Goal: Task Accomplishment & Management: Use online tool/utility

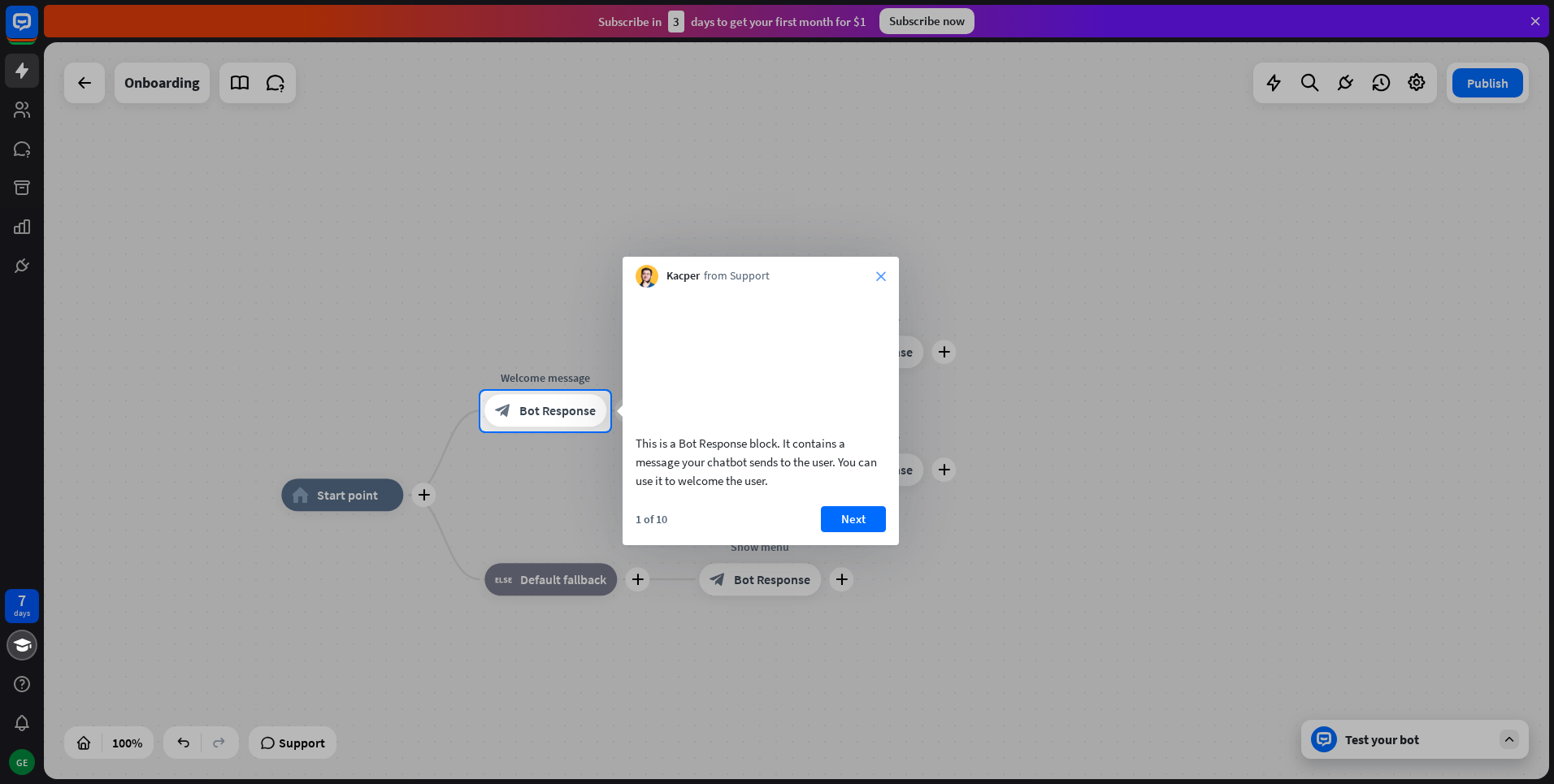
click at [882, 277] on icon "close" at bounding box center [881, 276] width 10 height 10
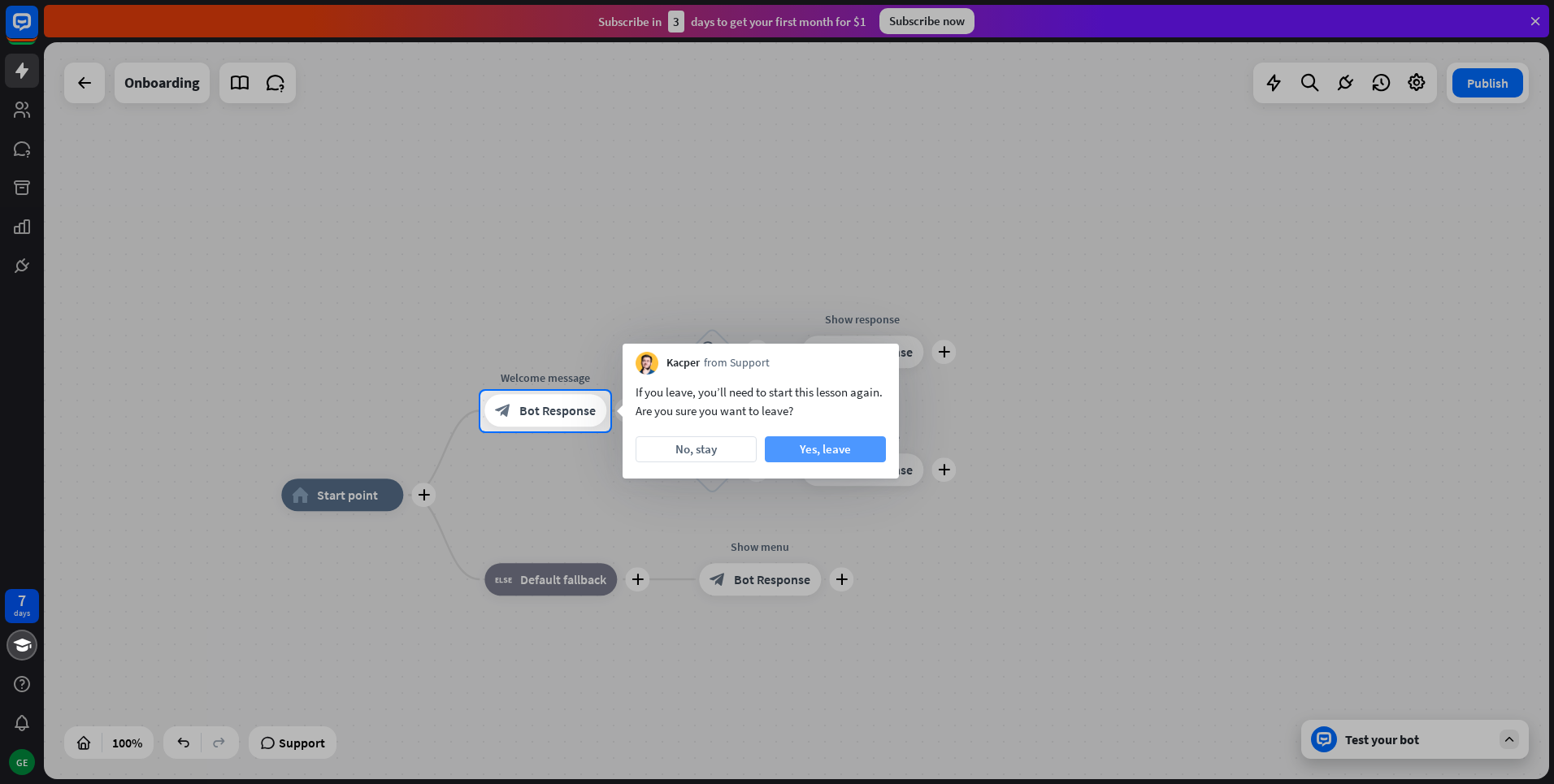
click at [827, 447] on button "Yes, leave" at bounding box center [826, 449] width 121 height 26
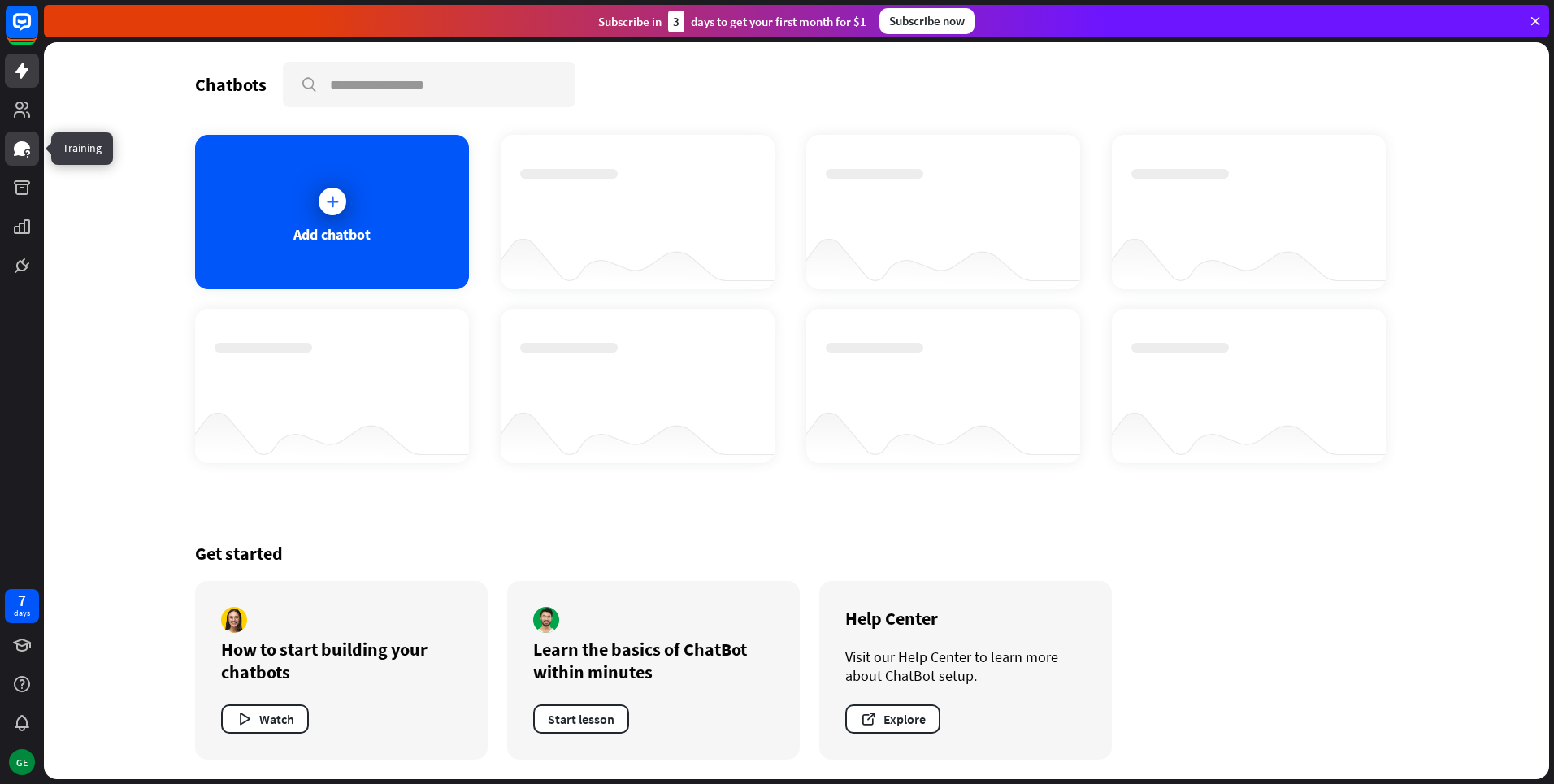
click at [23, 156] on icon at bounding box center [22, 148] width 16 height 14
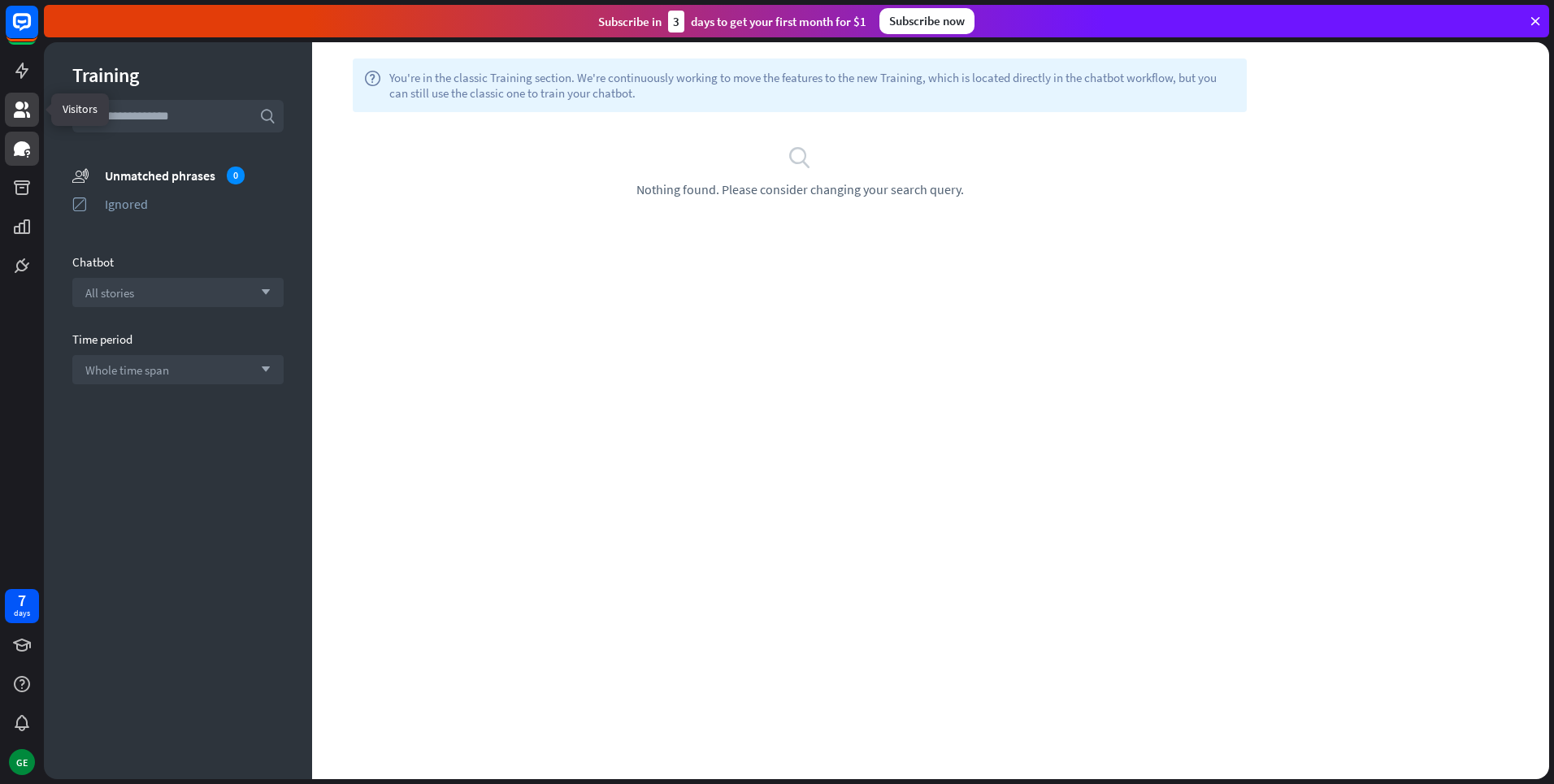
click at [17, 102] on icon at bounding box center [22, 109] width 16 height 16
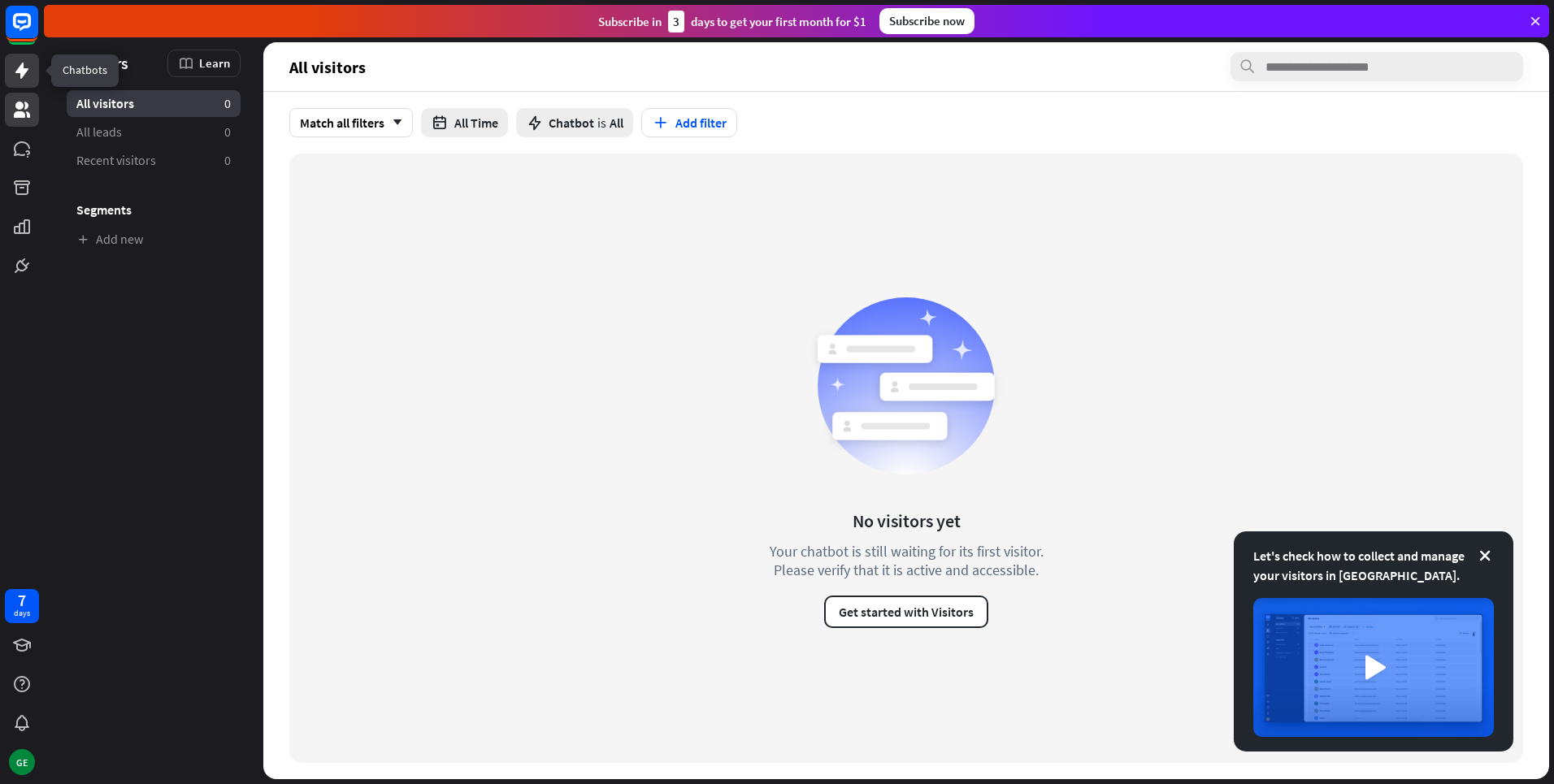
click at [23, 64] on icon at bounding box center [22, 71] width 13 height 16
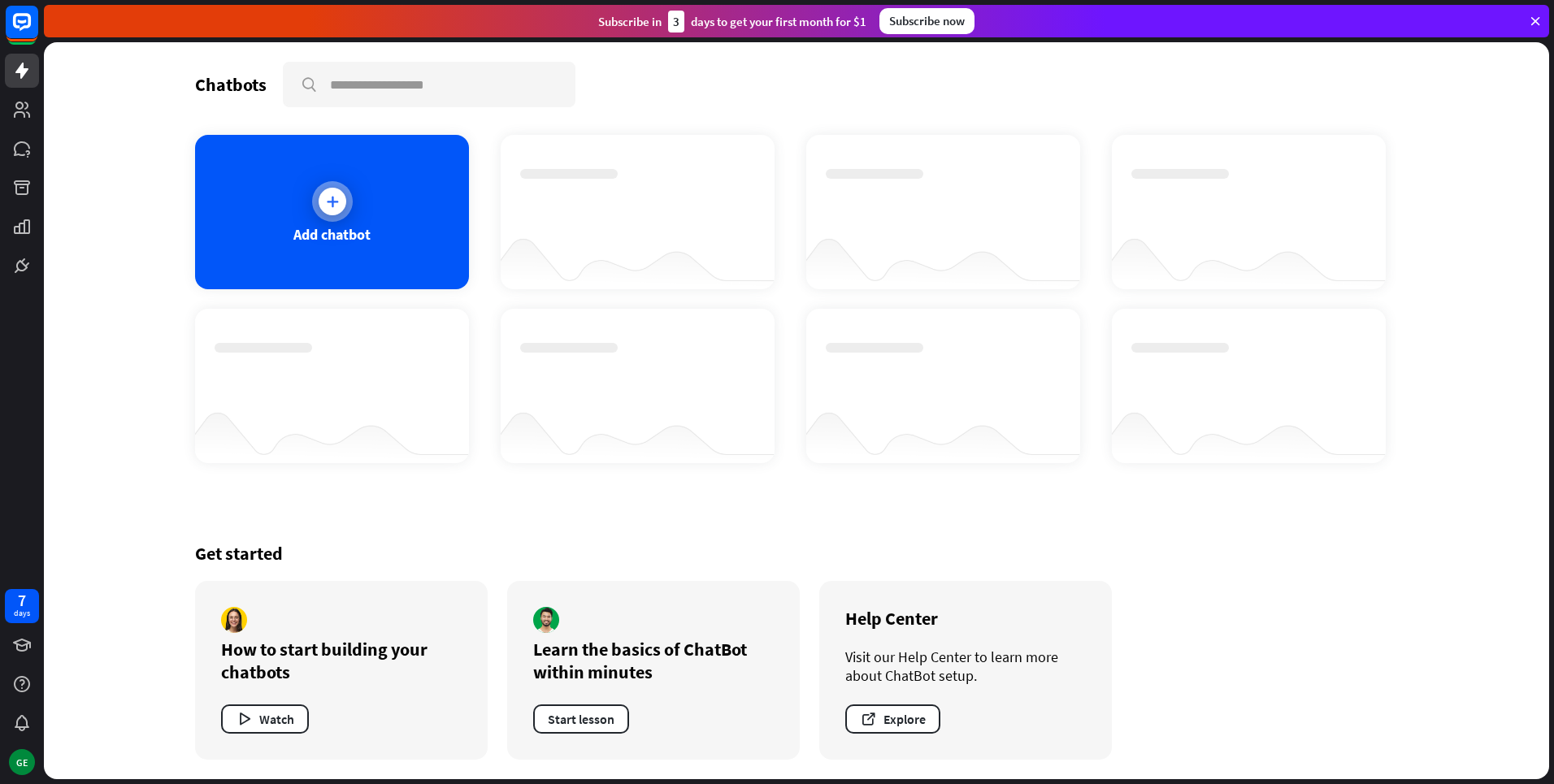
click at [329, 219] on div at bounding box center [332, 201] width 41 height 41
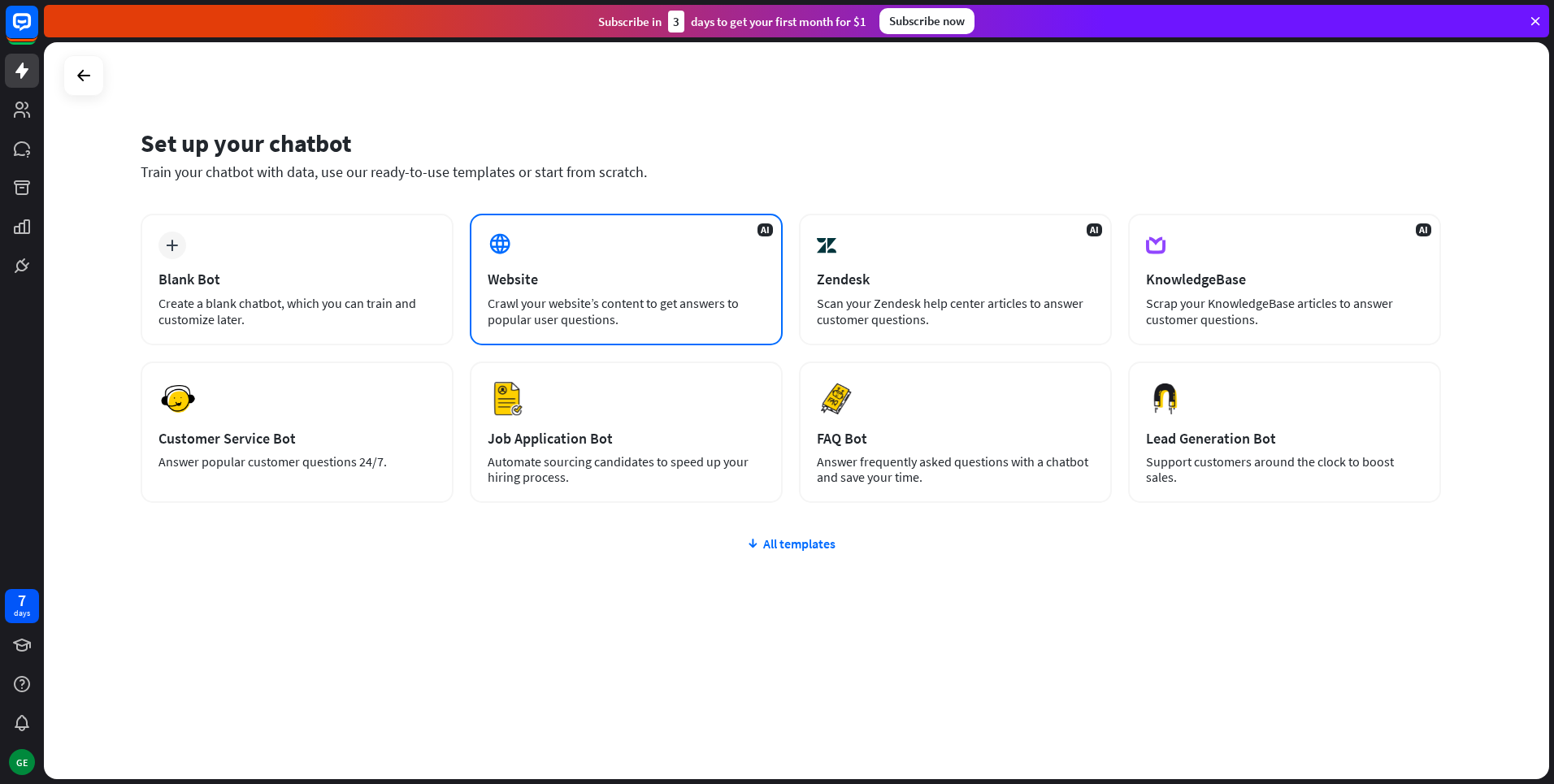
click at [649, 292] on div "AI Website Crawl your website’s content to get answers to popular user question…" at bounding box center [626, 279] width 313 height 132
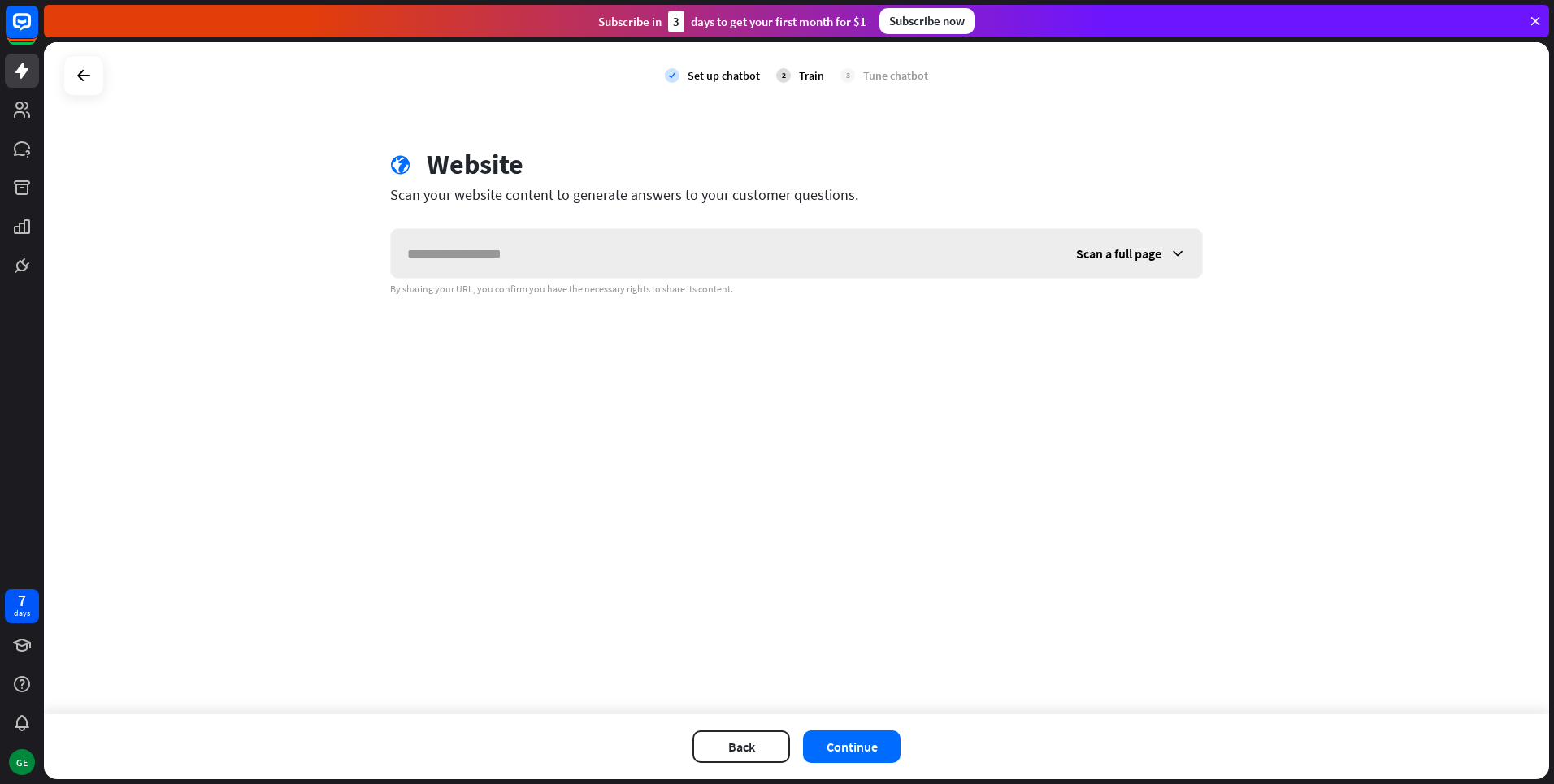
click at [550, 234] on input "text" at bounding box center [725, 253] width 669 height 49
type input "**********"
click at [884, 755] on button "Continue" at bounding box center [852, 747] width 98 height 33
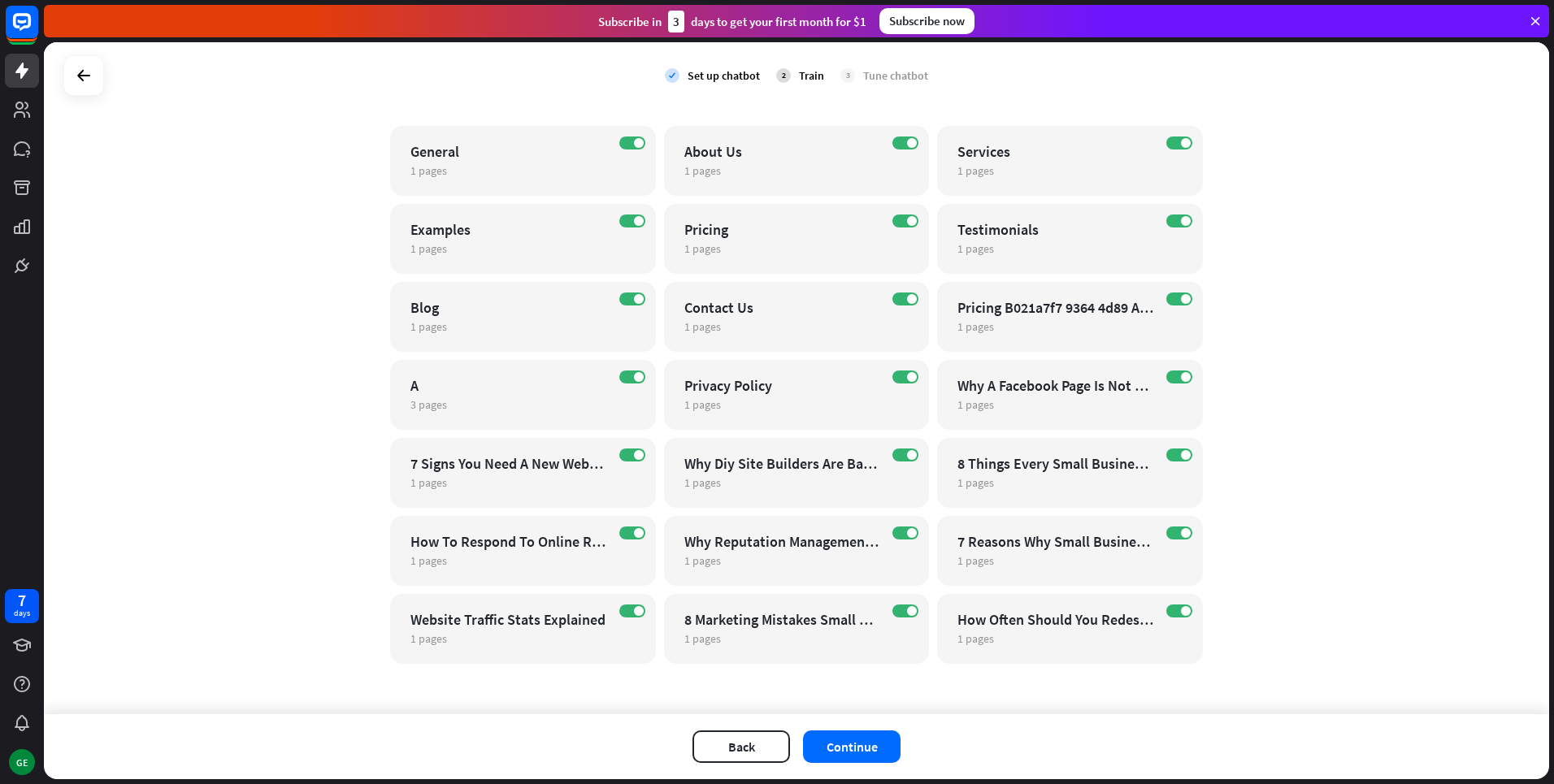
scroll to position [131, 0]
click at [863, 758] on button "Continue" at bounding box center [852, 747] width 98 height 33
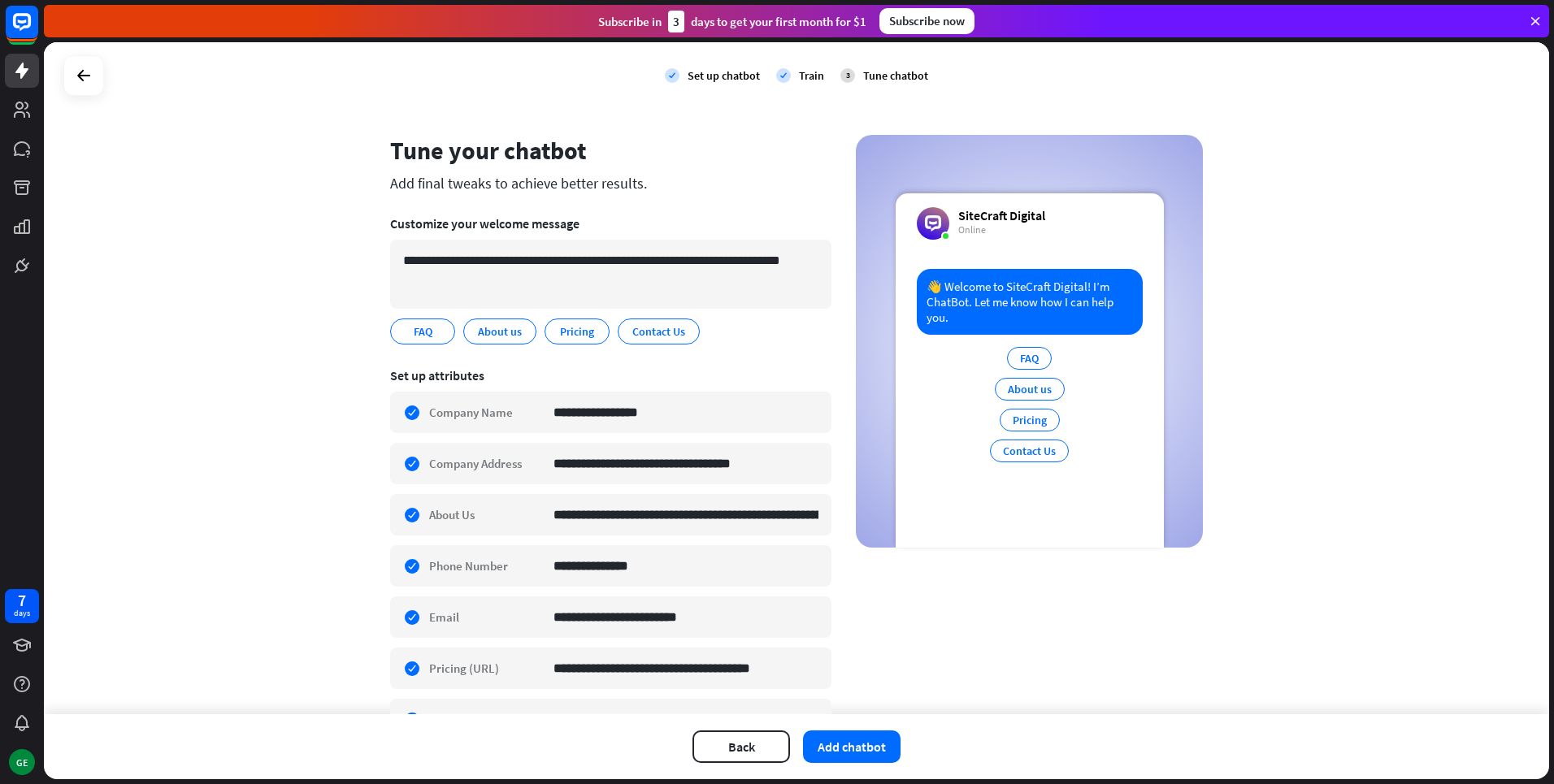
scroll to position [0, 0]
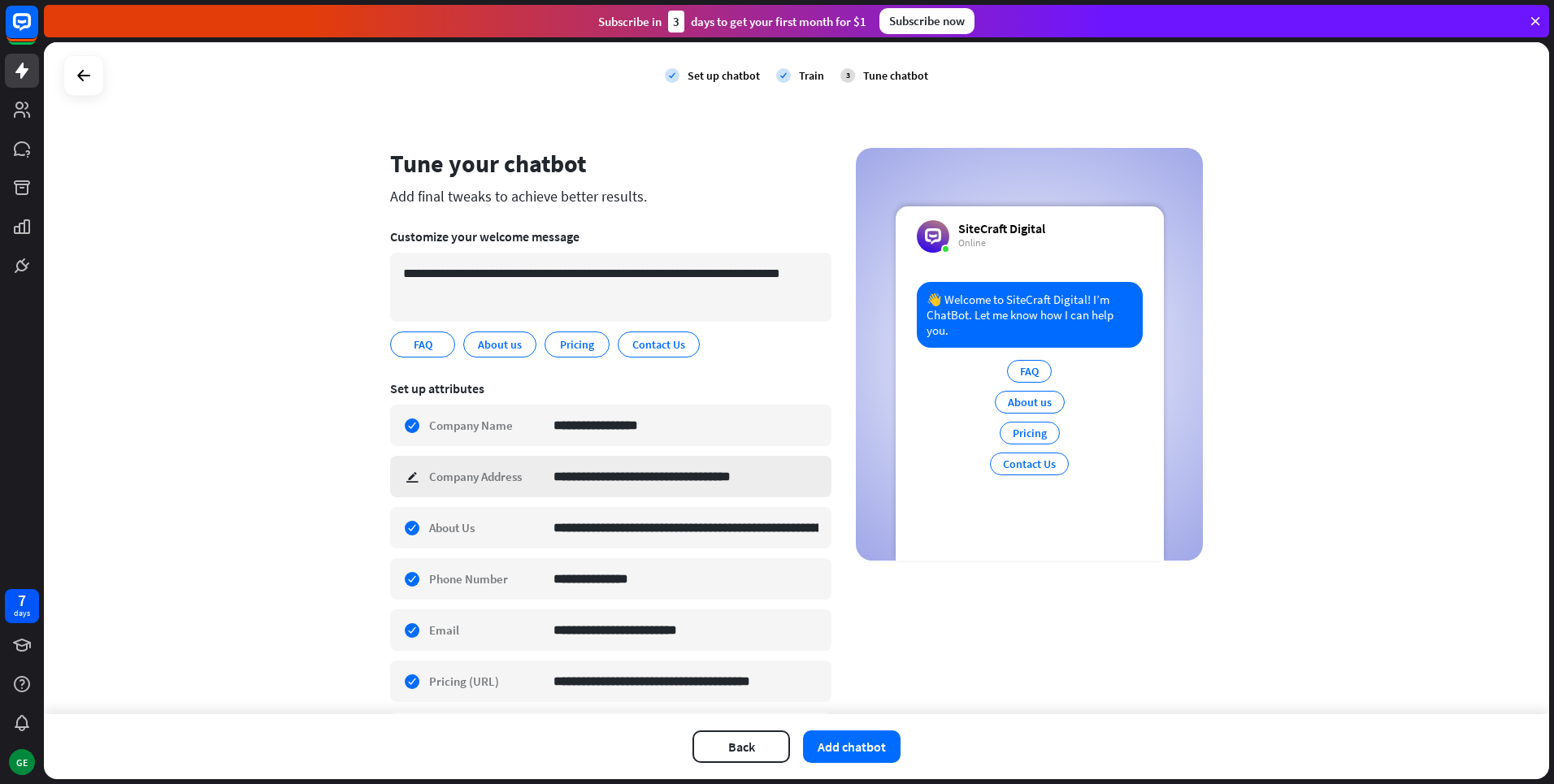
click at [406, 475] on div "**********" at bounding box center [611, 477] width 441 height 42
type input "**********"
click at [749, 584] on input "**********" at bounding box center [686, 579] width 265 height 40
click at [602, 579] on input "**********" at bounding box center [686, 579] width 265 height 40
click at [649, 583] on input "**********" at bounding box center [686, 579] width 265 height 40
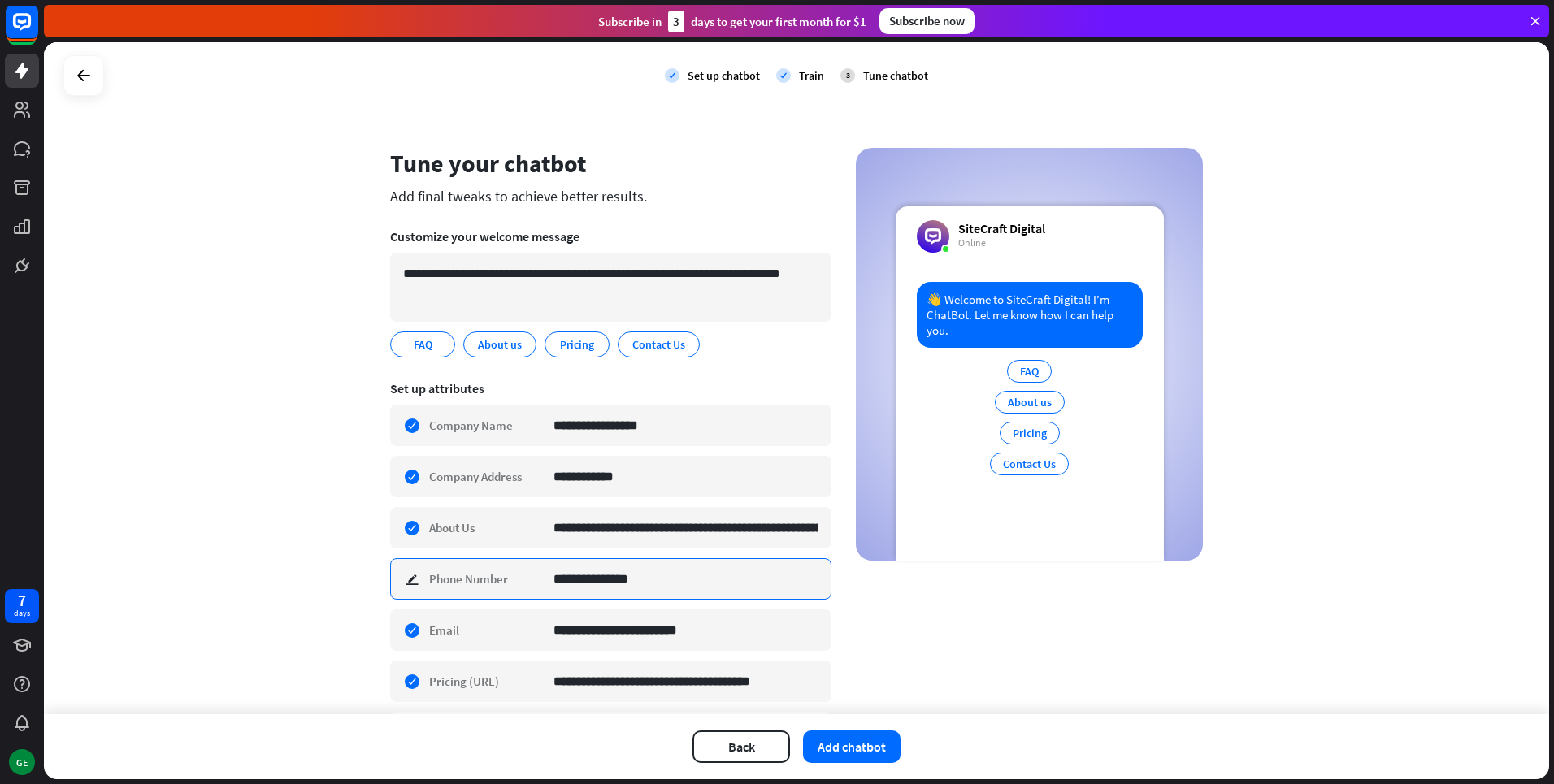
type input "**********"
click at [847, 600] on div "**********" at bounding box center [796, 486] width 813 height 677
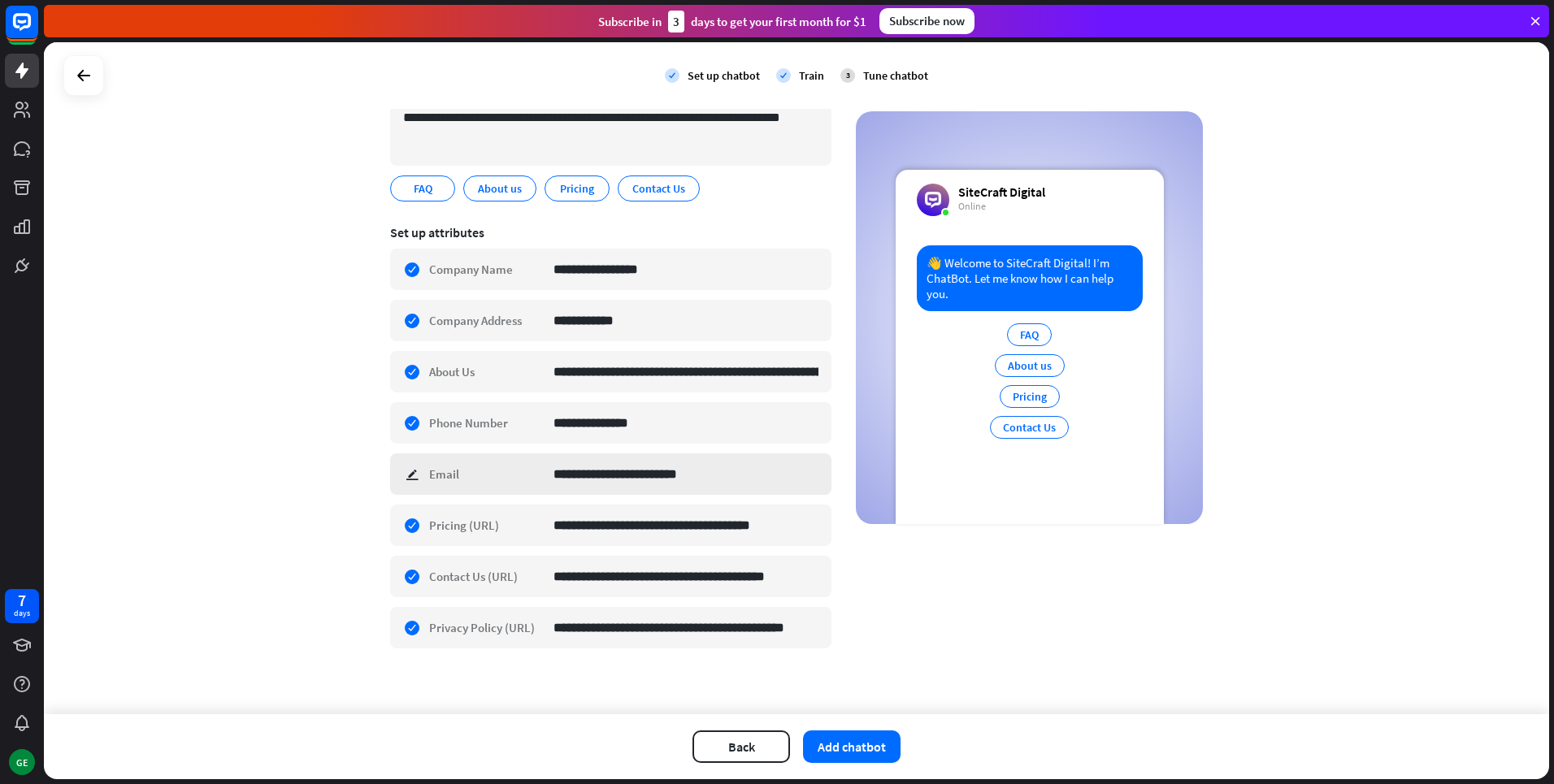
scroll to position [164, 0]
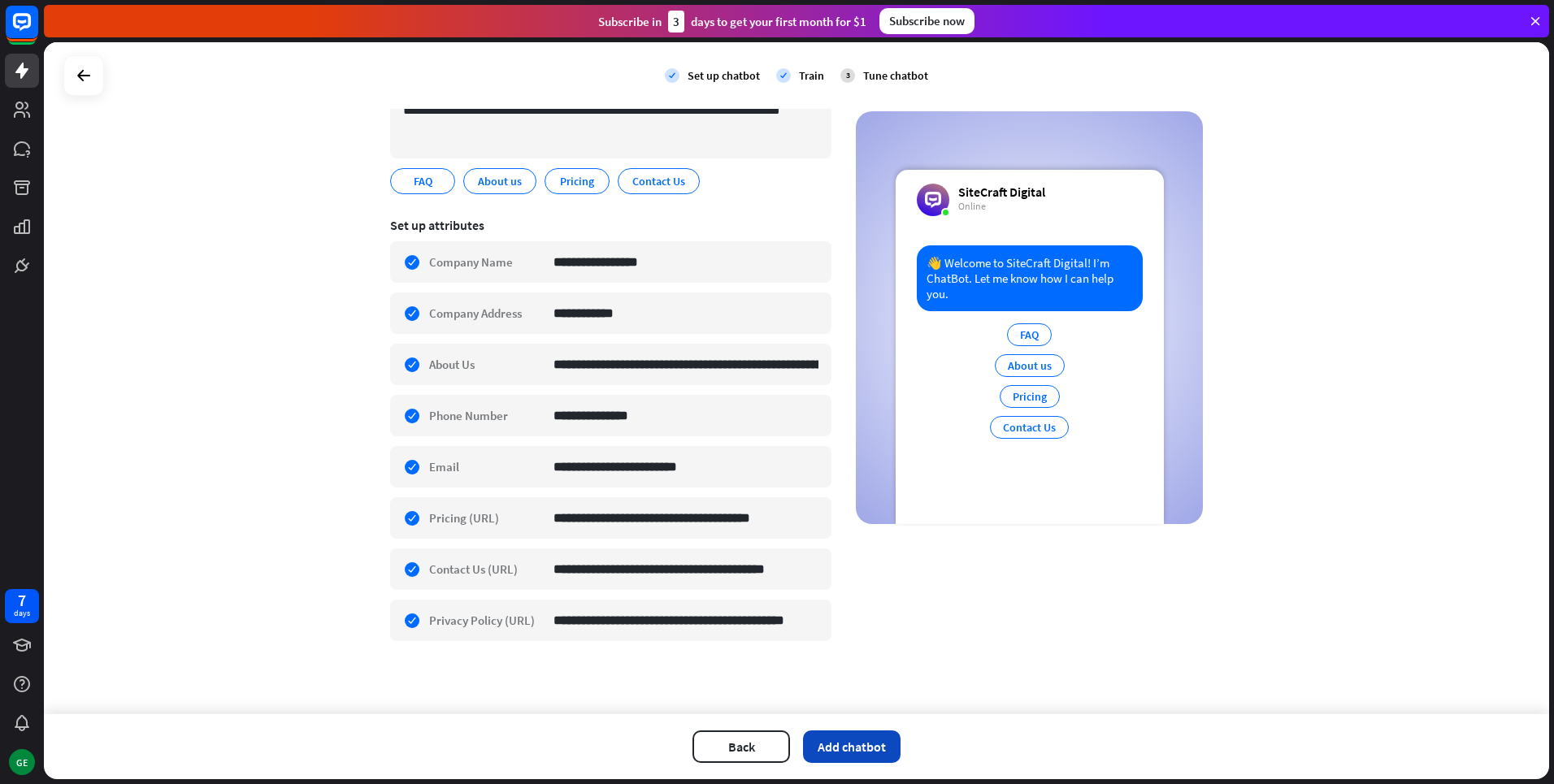
click at [859, 749] on button "Add chatbot" at bounding box center [852, 747] width 98 height 33
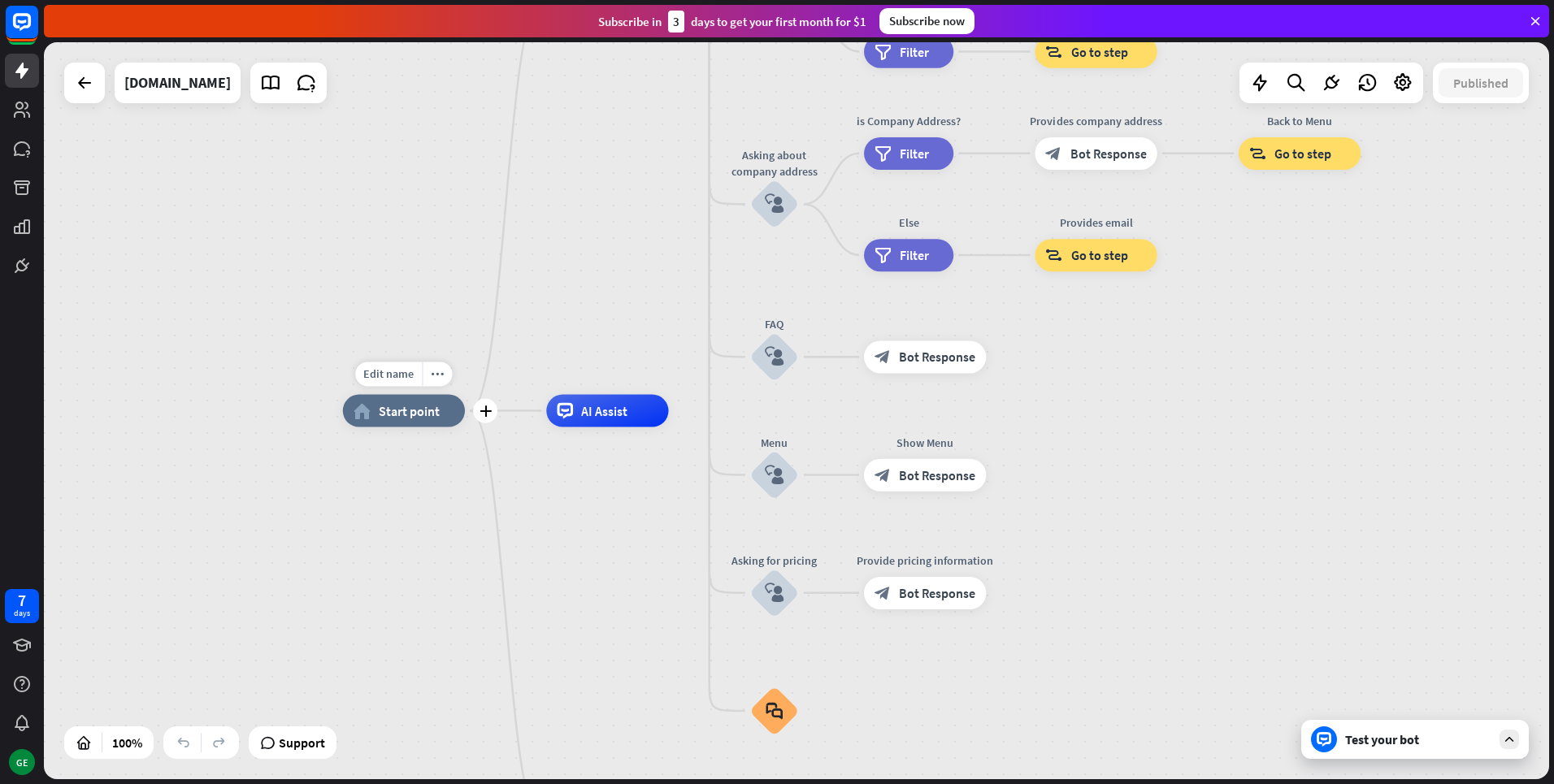
click at [410, 415] on span "Start point" at bounding box center [409, 411] width 61 height 16
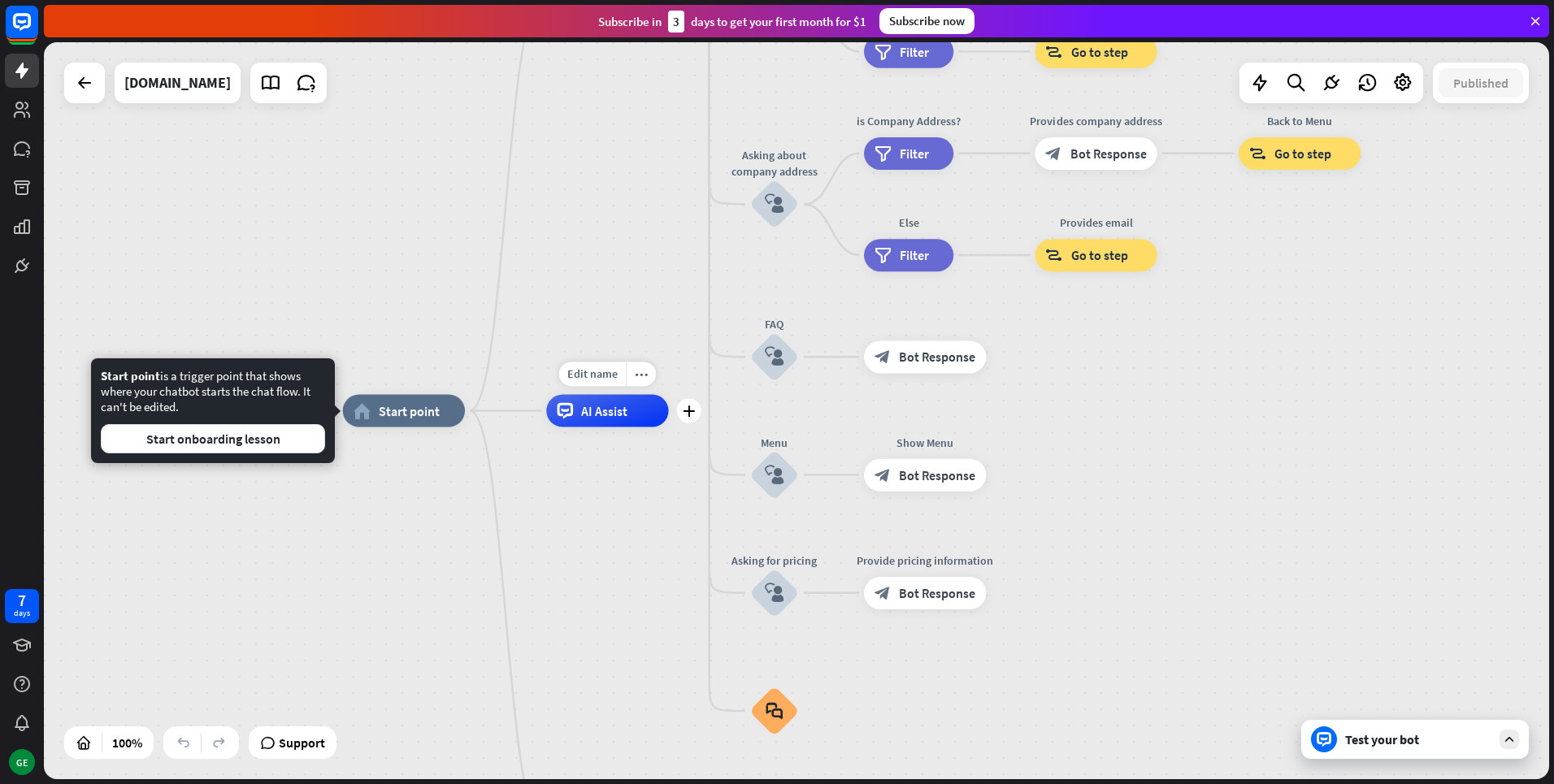
click at [584, 416] on span "AI Assist" at bounding box center [603, 411] width 46 height 16
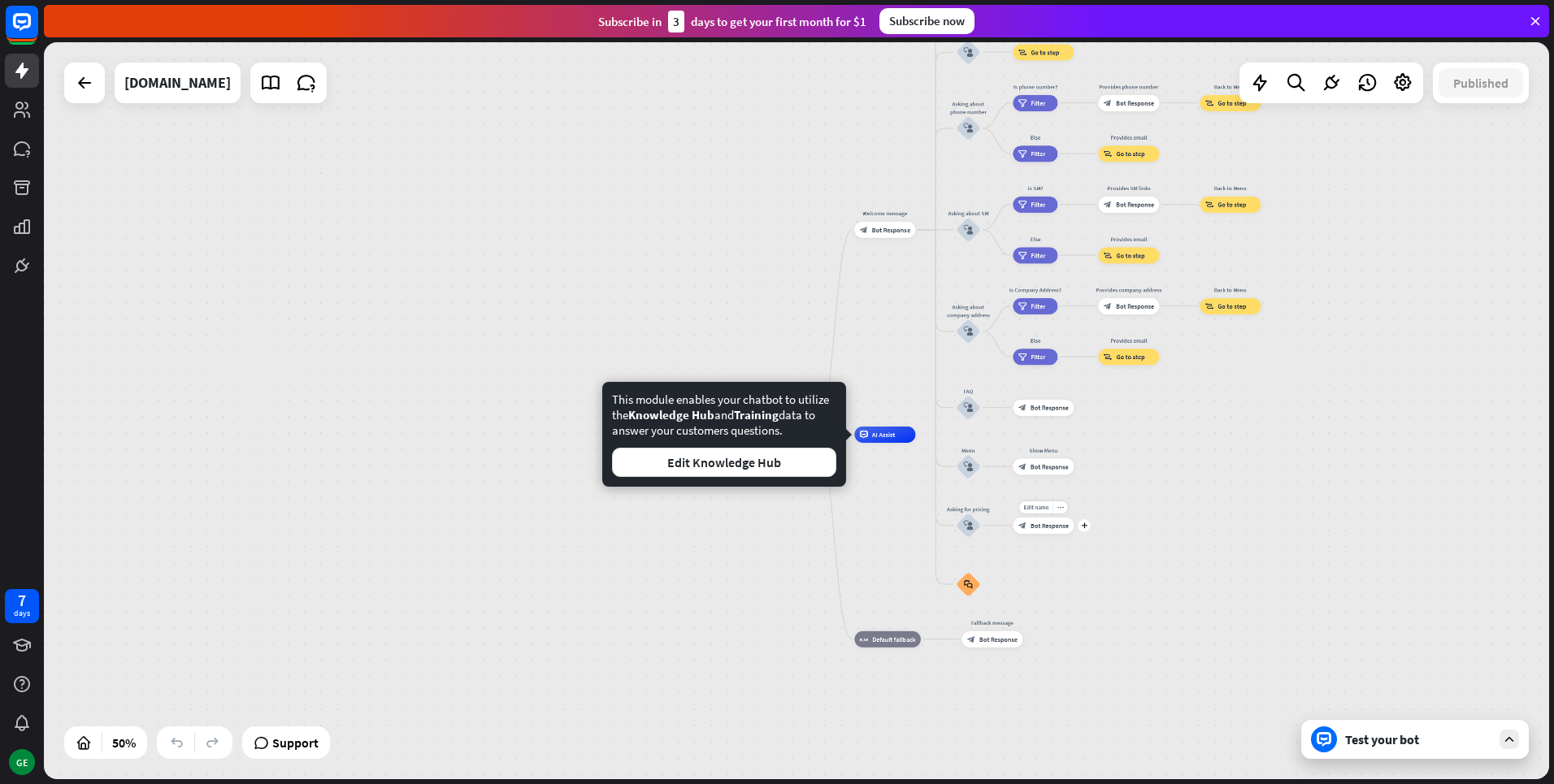
click at [1038, 529] on span "Bot Response" at bounding box center [1049, 525] width 38 height 8
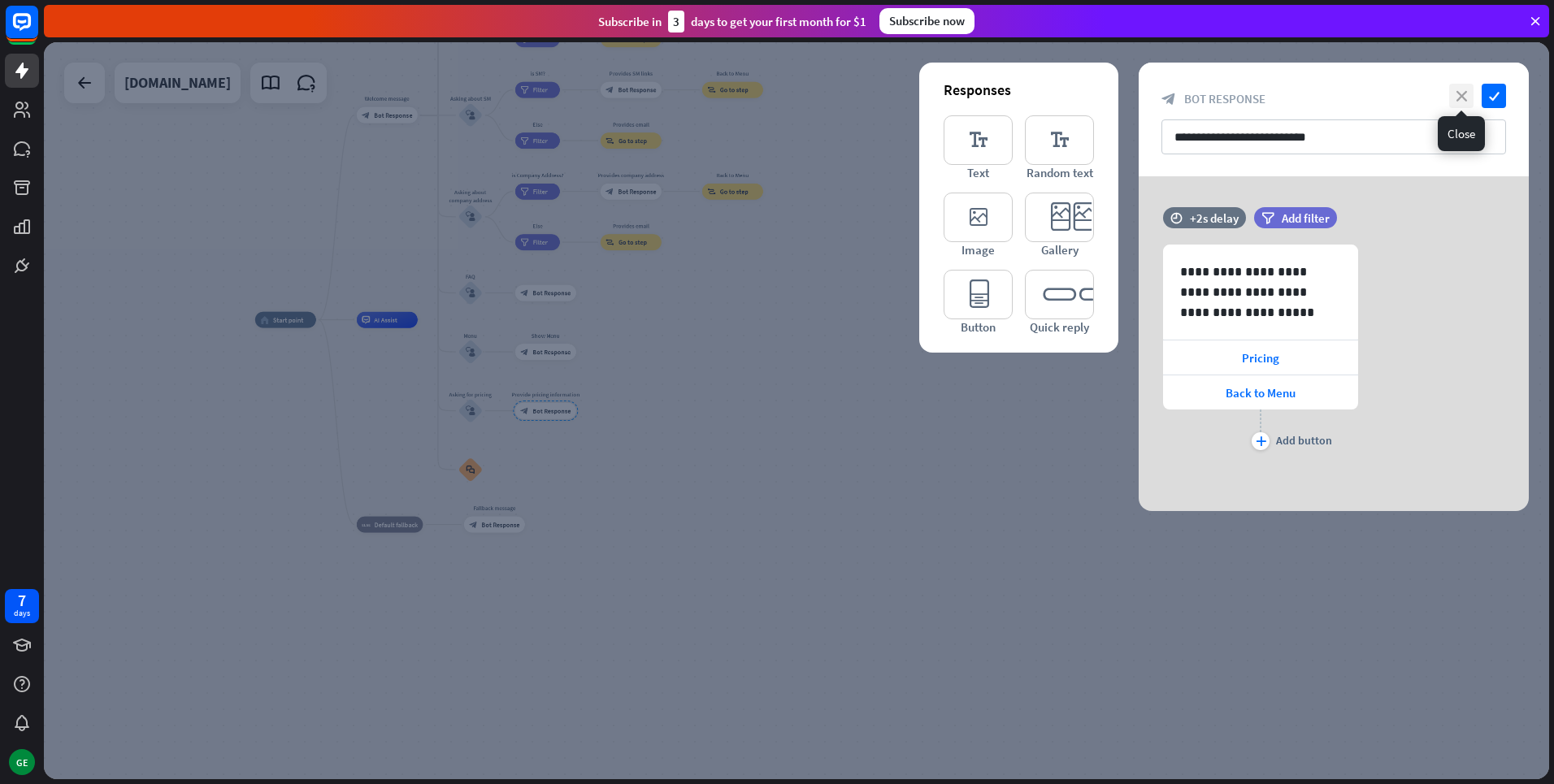
click at [1455, 92] on icon "close" at bounding box center [1461, 96] width 24 height 24
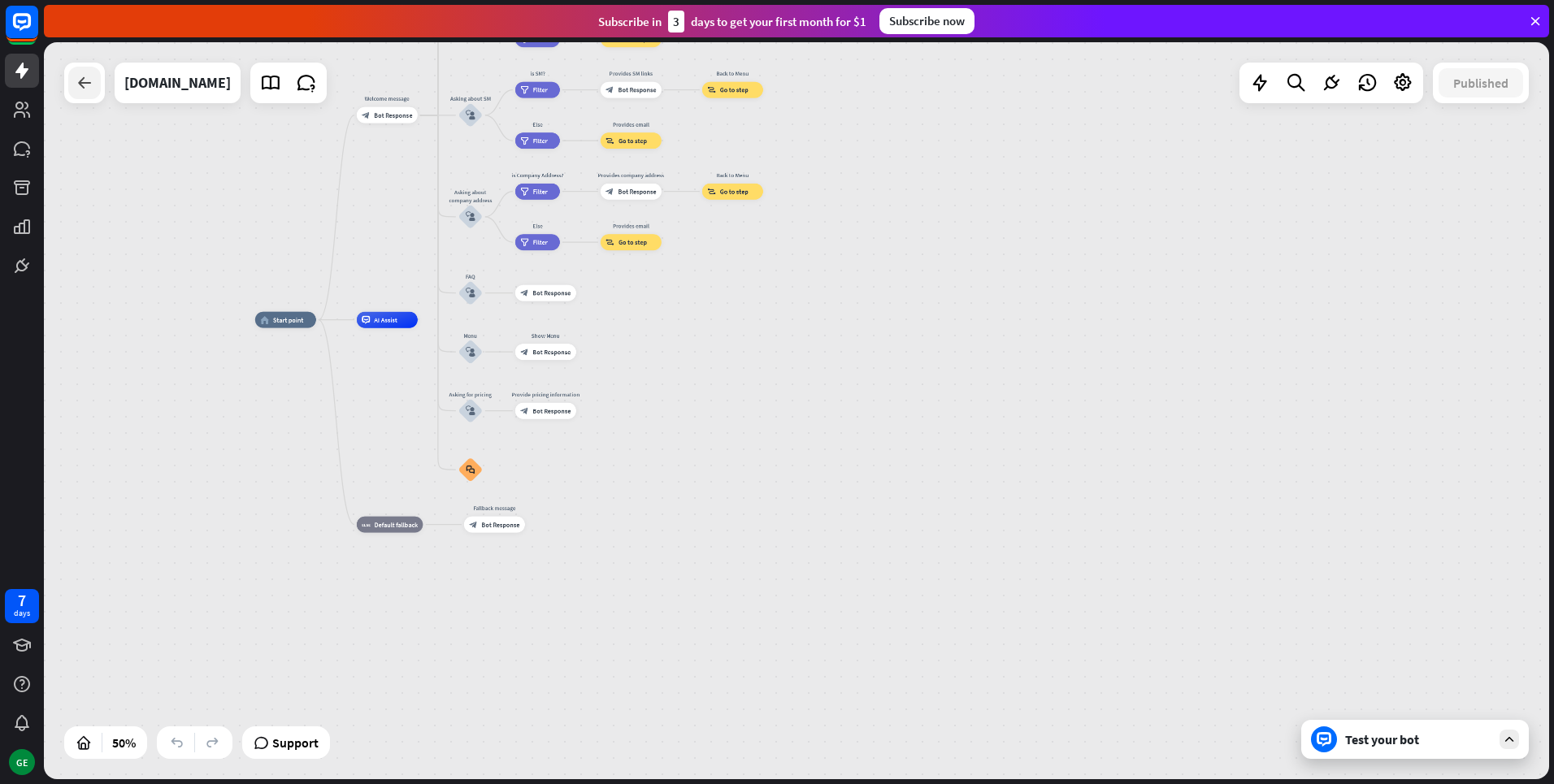
click at [72, 83] on div at bounding box center [84, 83] width 33 height 33
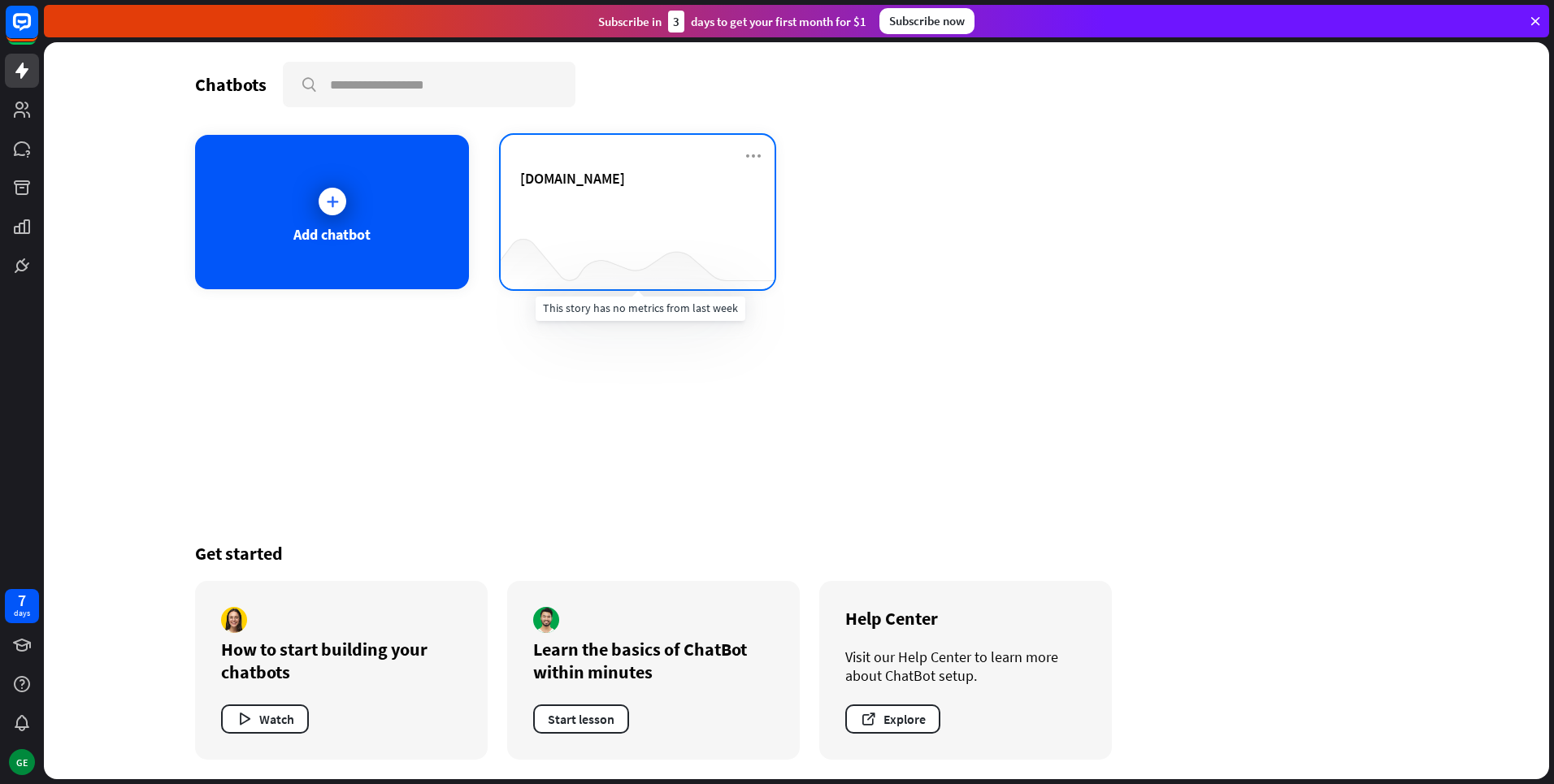
click at [603, 229] on div at bounding box center [638, 257] width 274 height 62
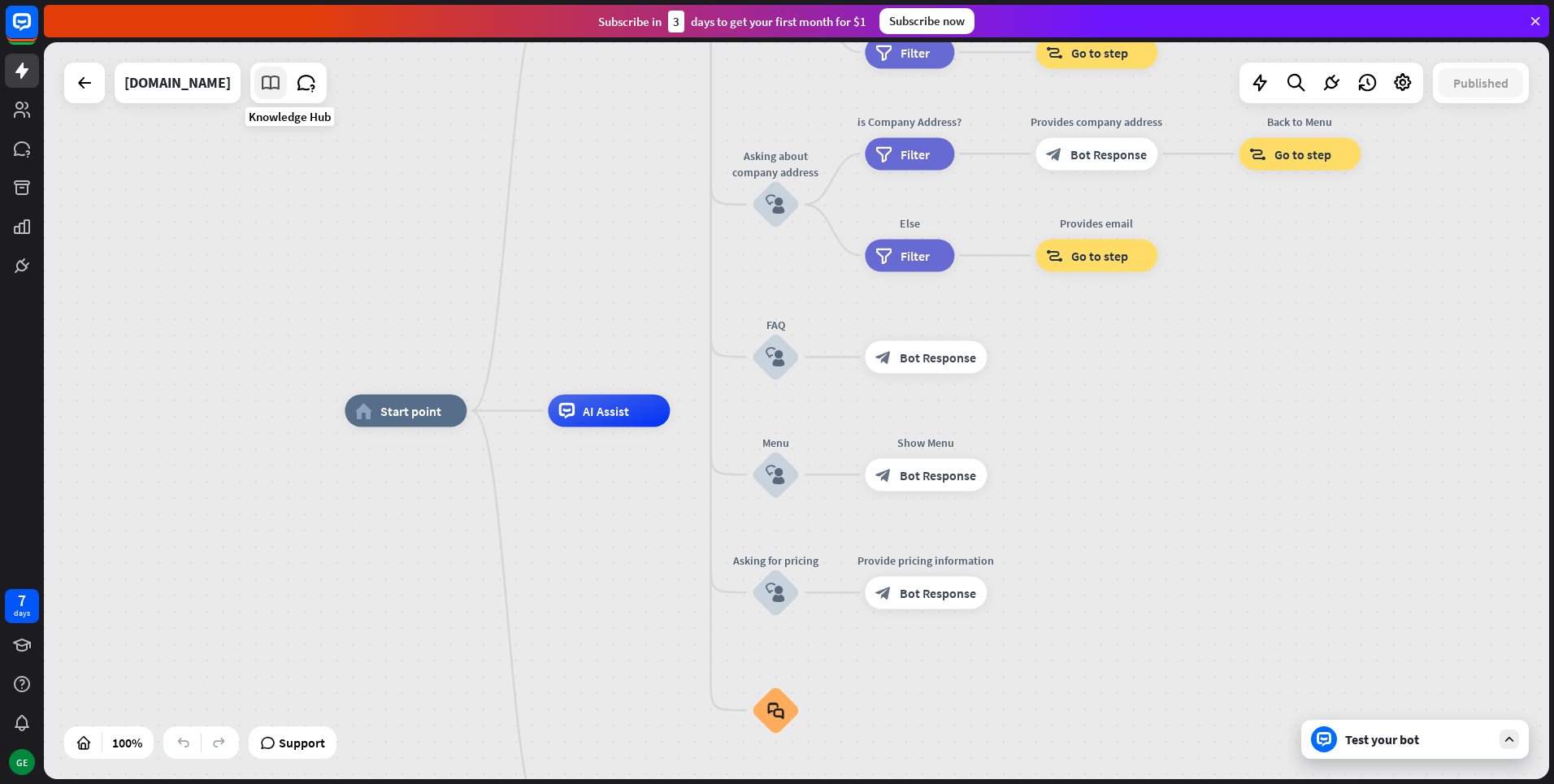
click at [281, 87] on icon at bounding box center [270, 82] width 21 height 21
click at [1390, 753] on div "Test your bot" at bounding box center [1416, 739] width 228 height 39
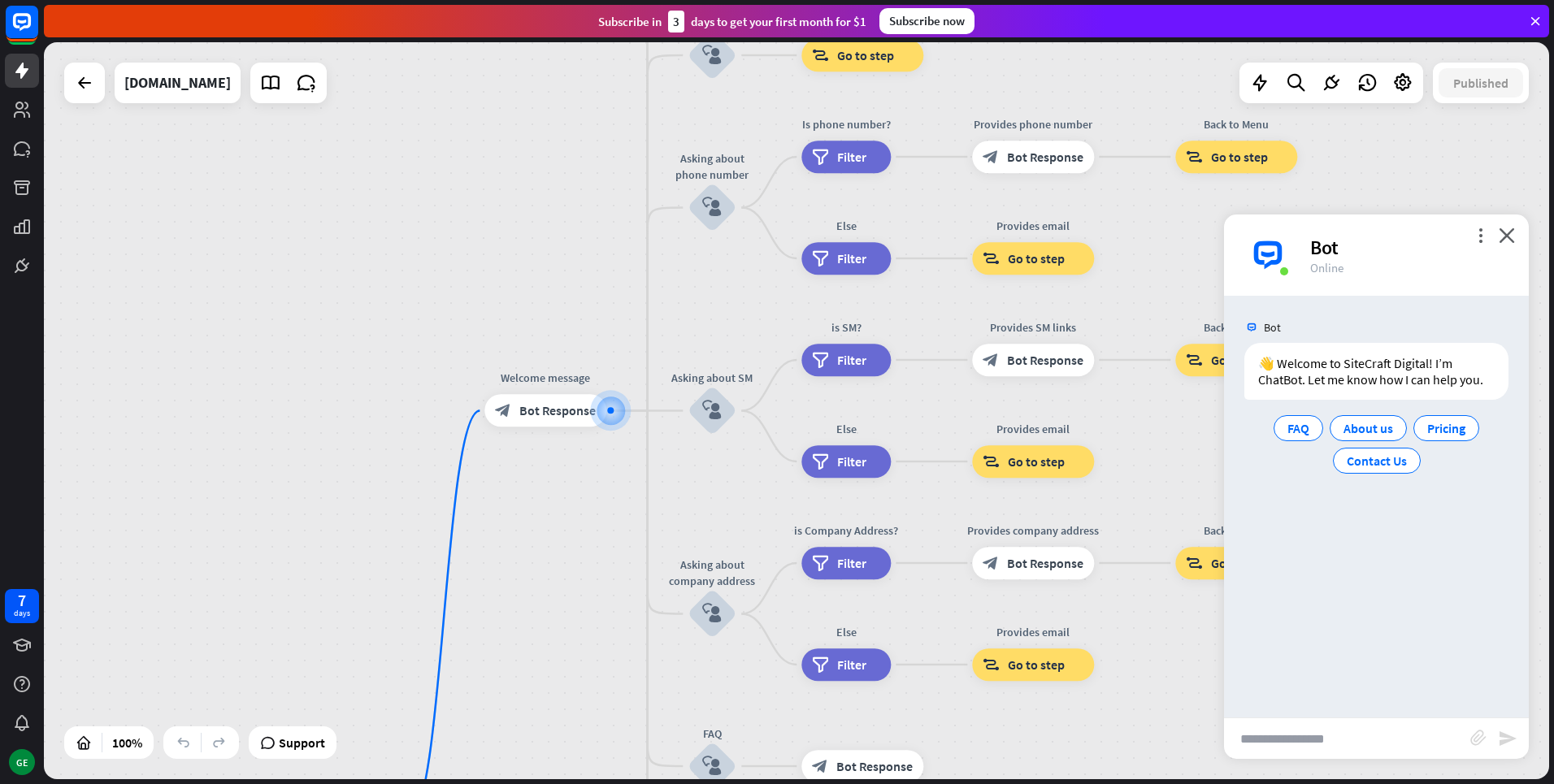
click at [1342, 739] on input "text" at bounding box center [1347, 738] width 246 height 41
type input "**********"
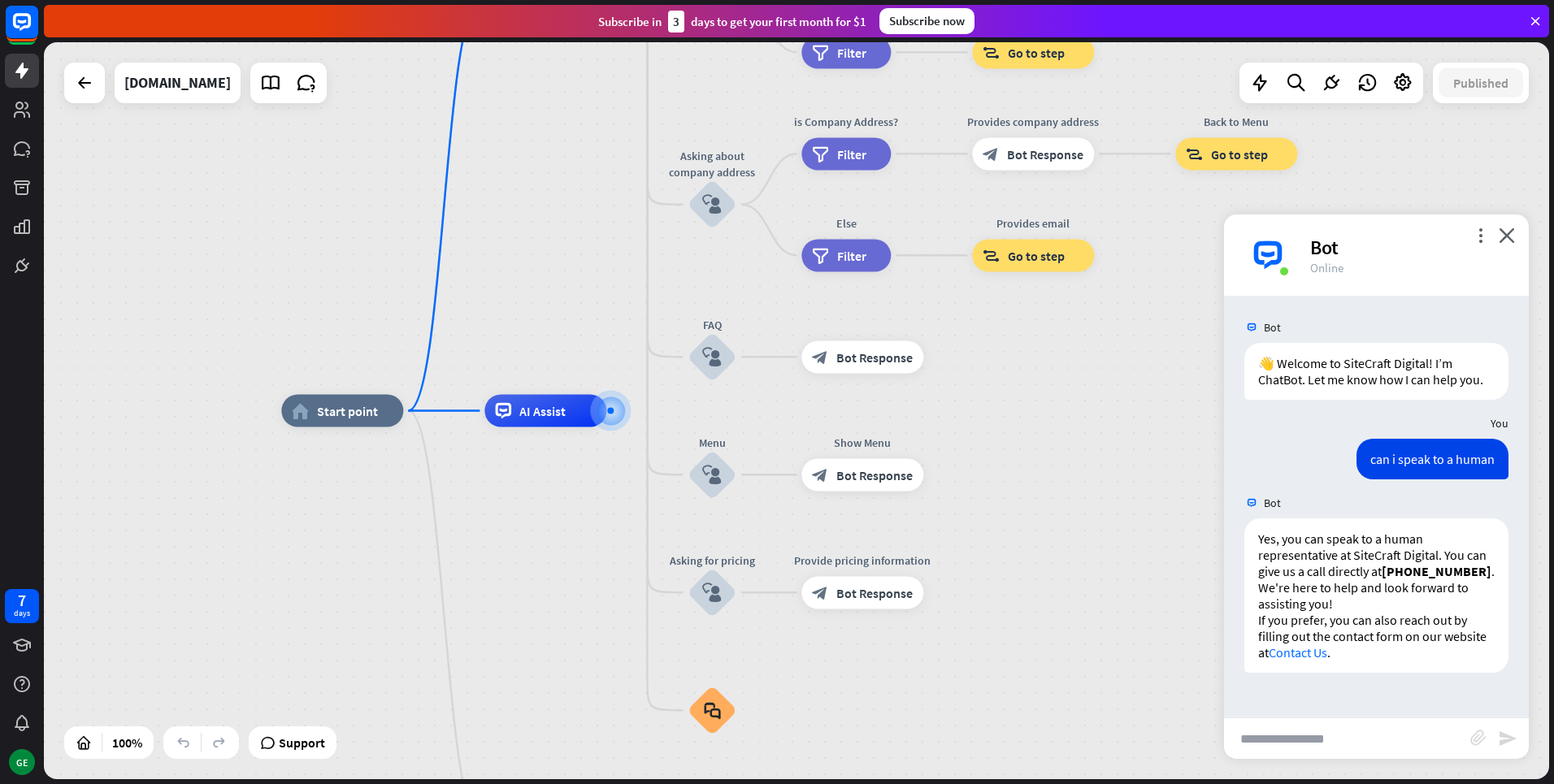
click at [1327, 733] on input "text" at bounding box center [1347, 738] width 246 height 41
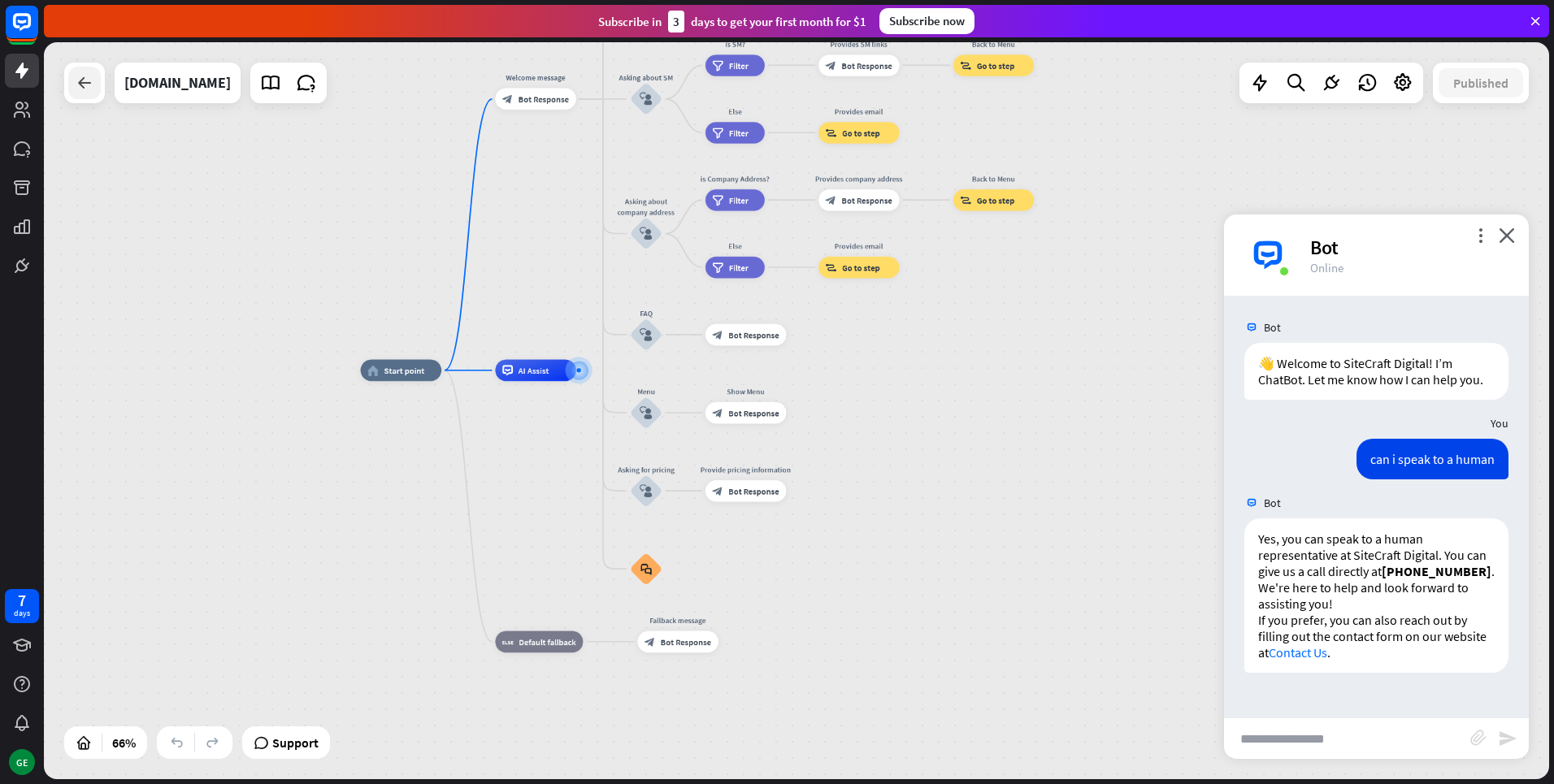
click at [87, 92] on div at bounding box center [84, 83] width 33 height 33
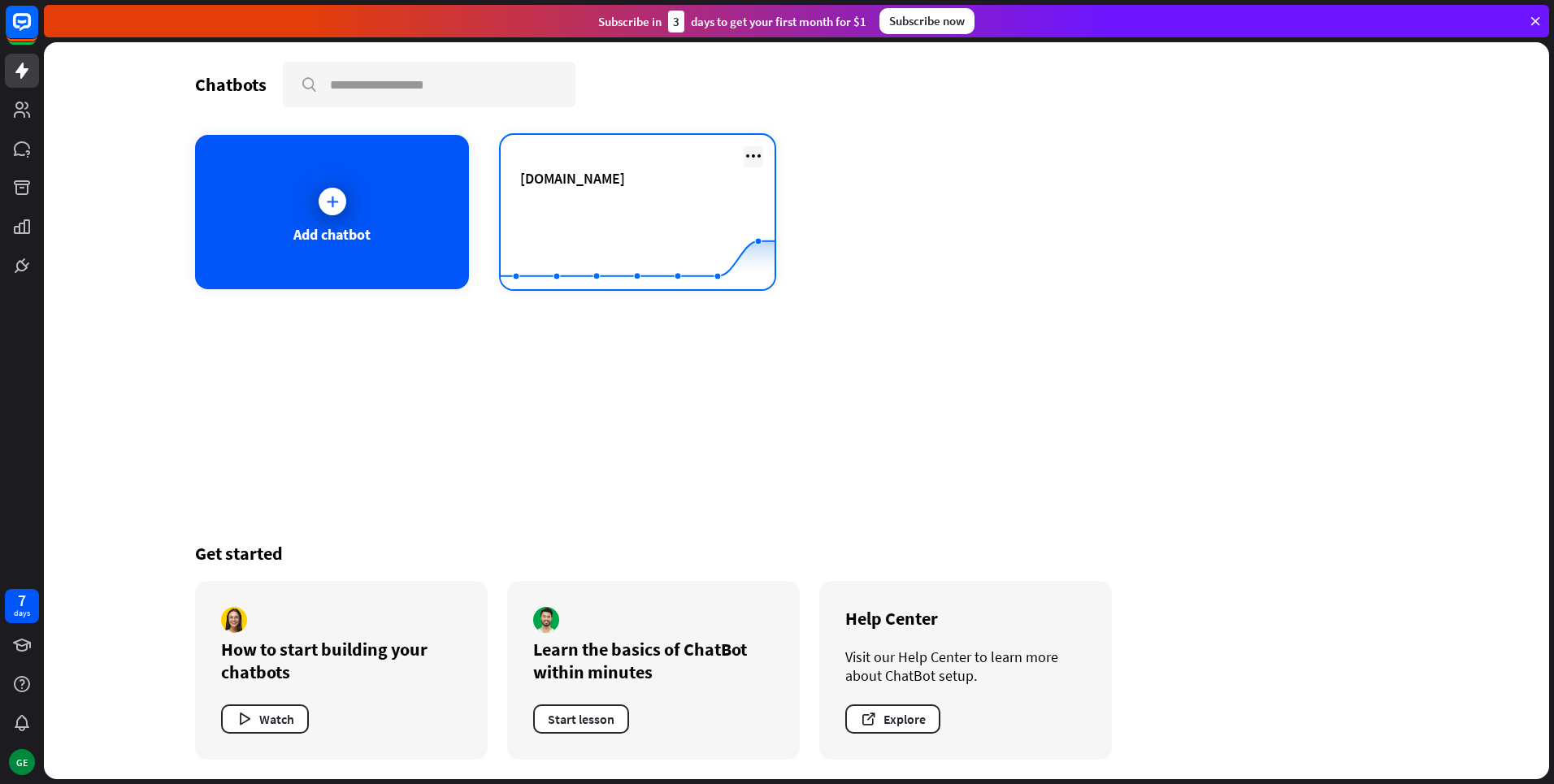
click at [757, 152] on icon at bounding box center [753, 156] width 20 height 20
click at [587, 213] on rect at bounding box center [638, 249] width 274 height 101
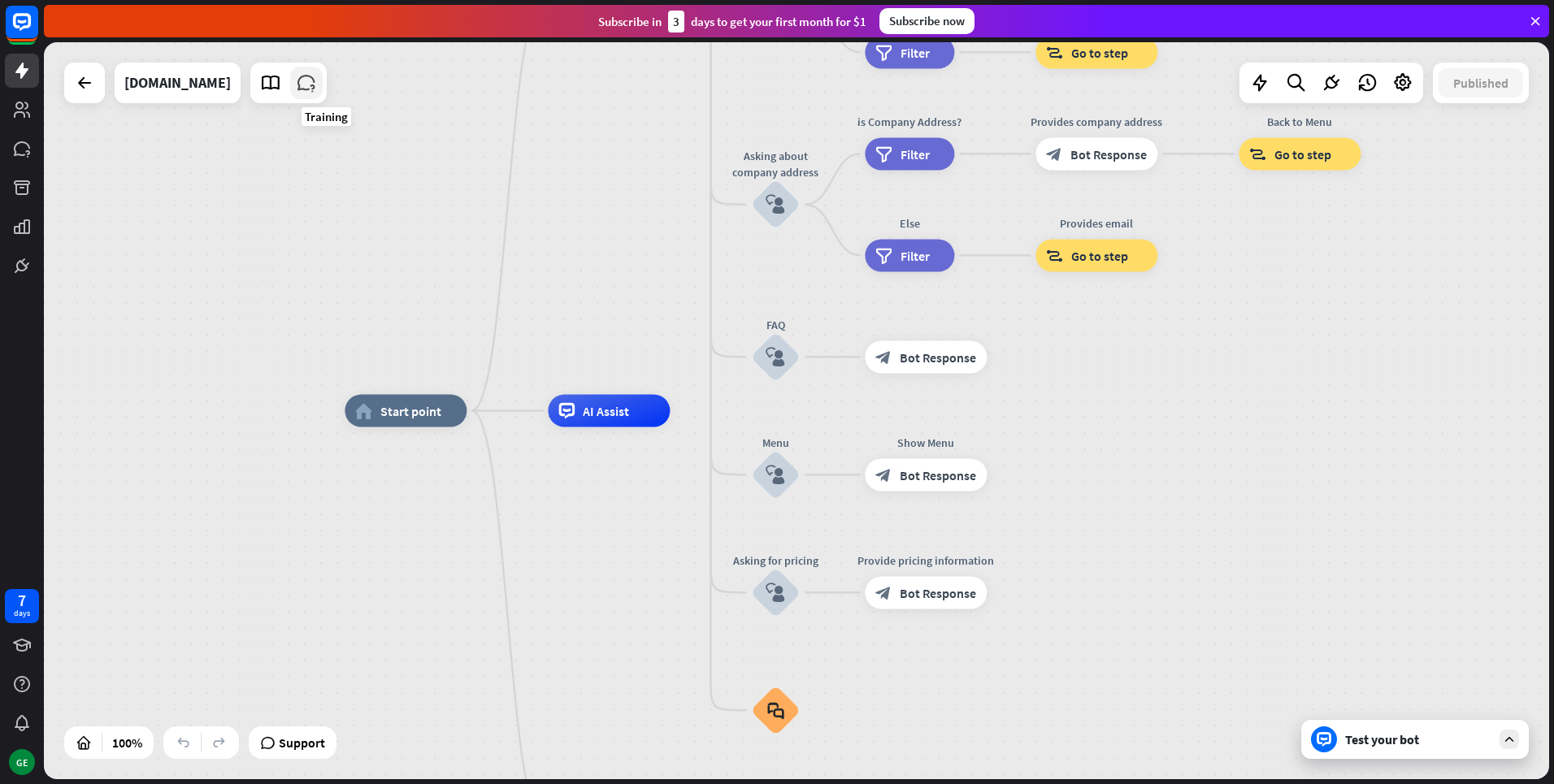
click at [317, 89] on icon at bounding box center [306, 82] width 21 height 21
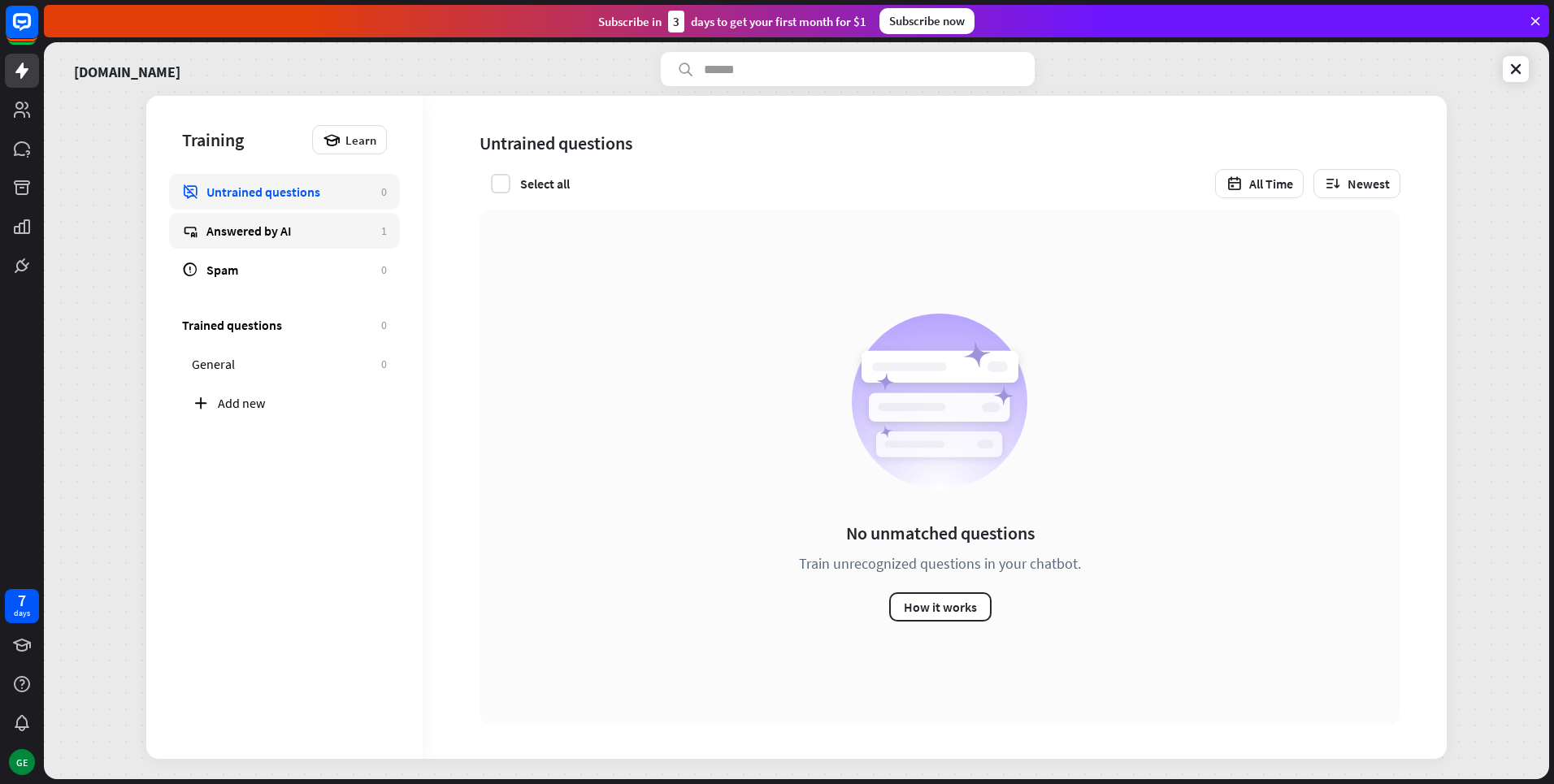
click at [261, 233] on div "Answered by AI" at bounding box center [289, 231] width 166 height 16
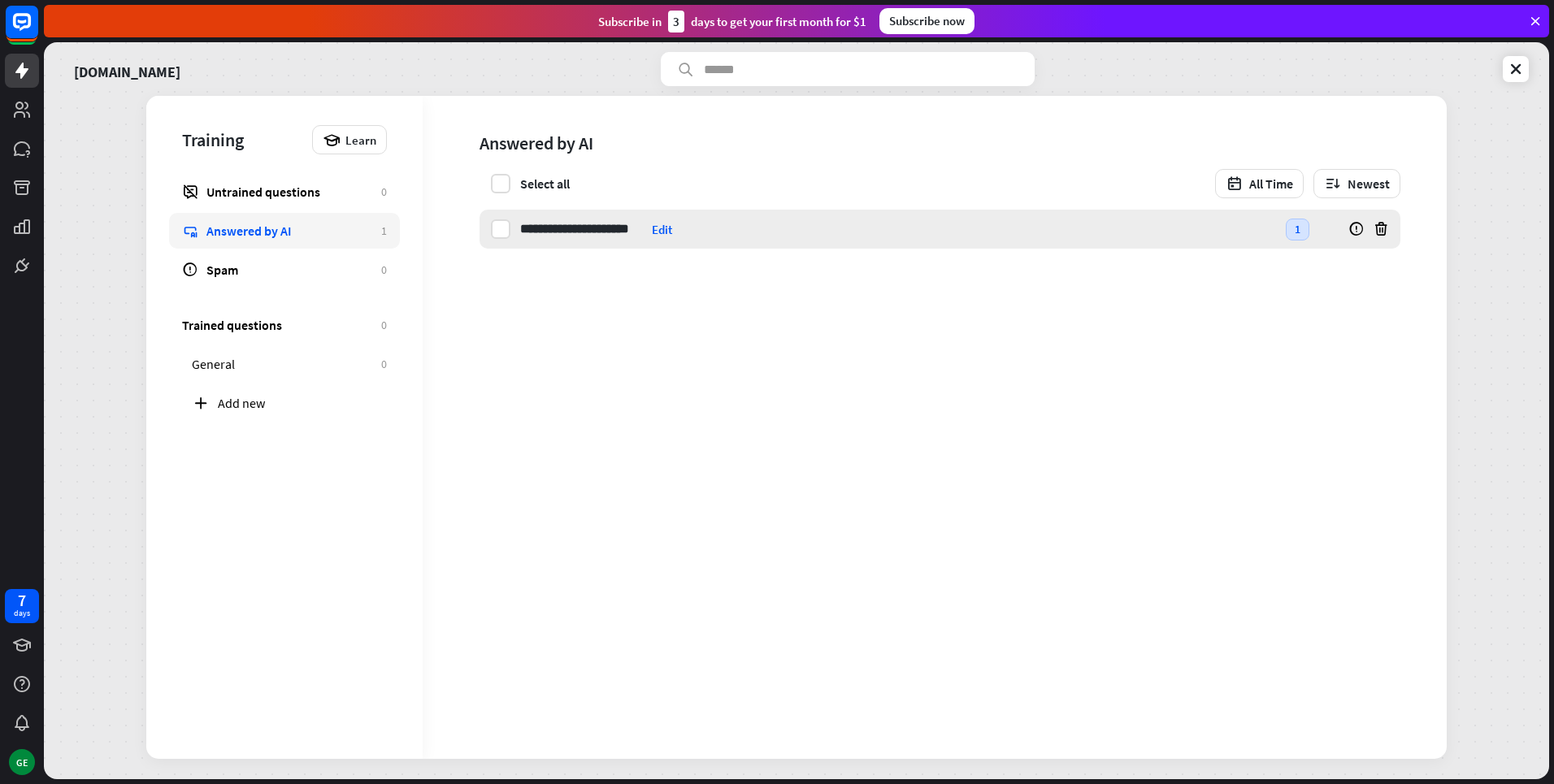
click at [667, 228] on div "Edit" at bounding box center [662, 229] width 20 height 15
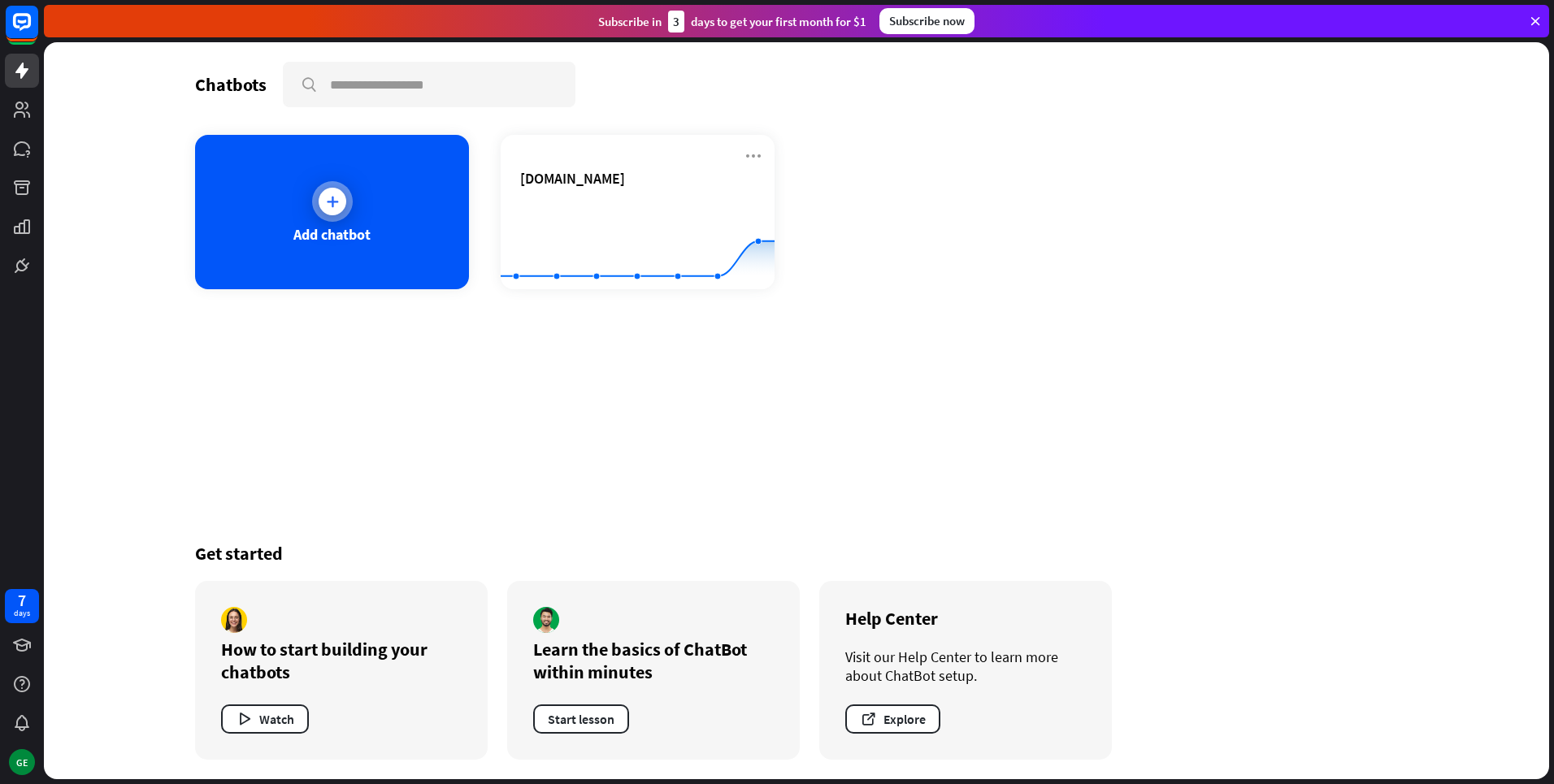
click at [327, 189] on div at bounding box center [332, 202] width 28 height 28
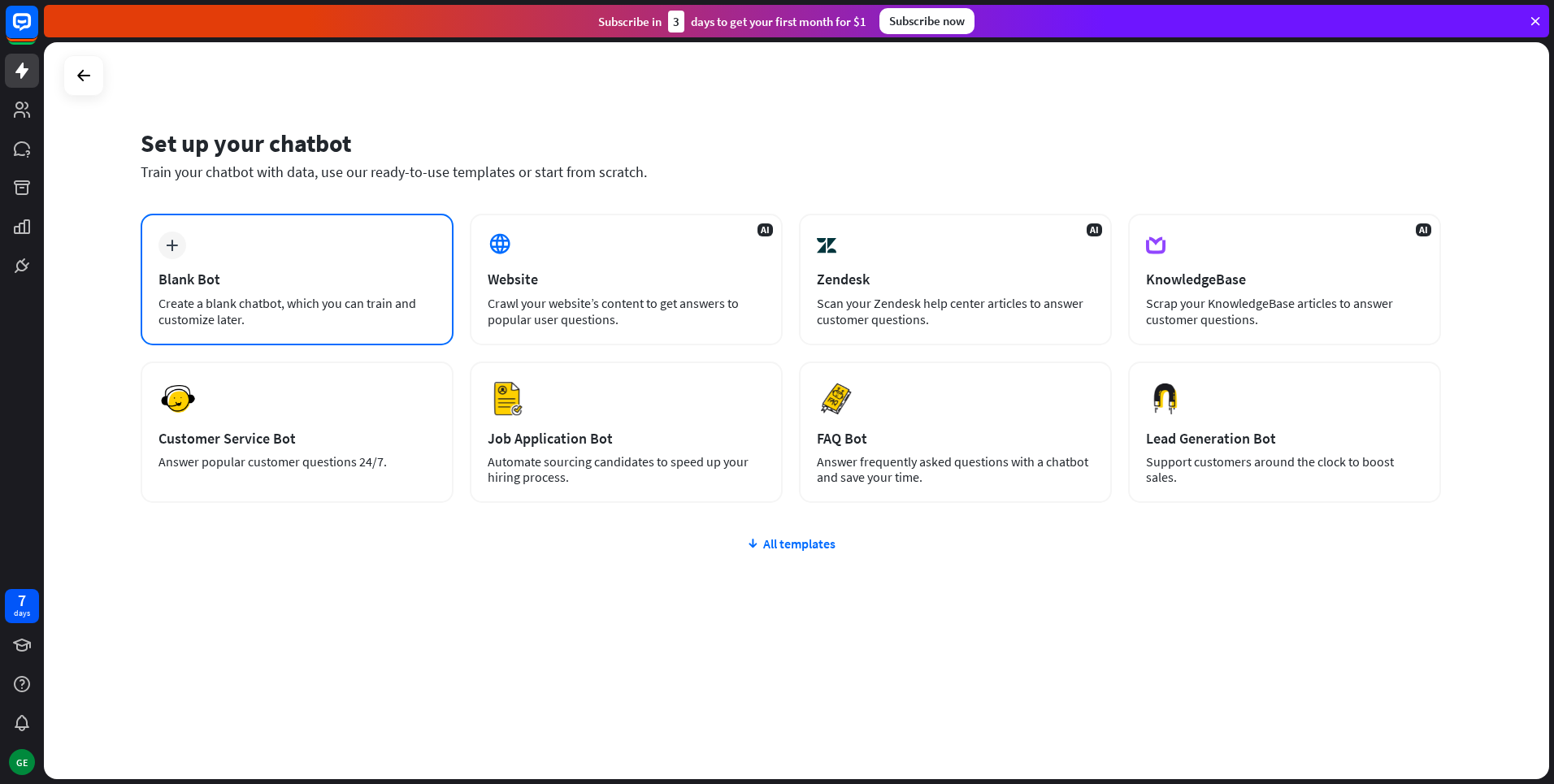
click at [310, 295] on div "Create a blank chatbot, which you can train and customize later." at bounding box center [297, 311] width 277 height 33
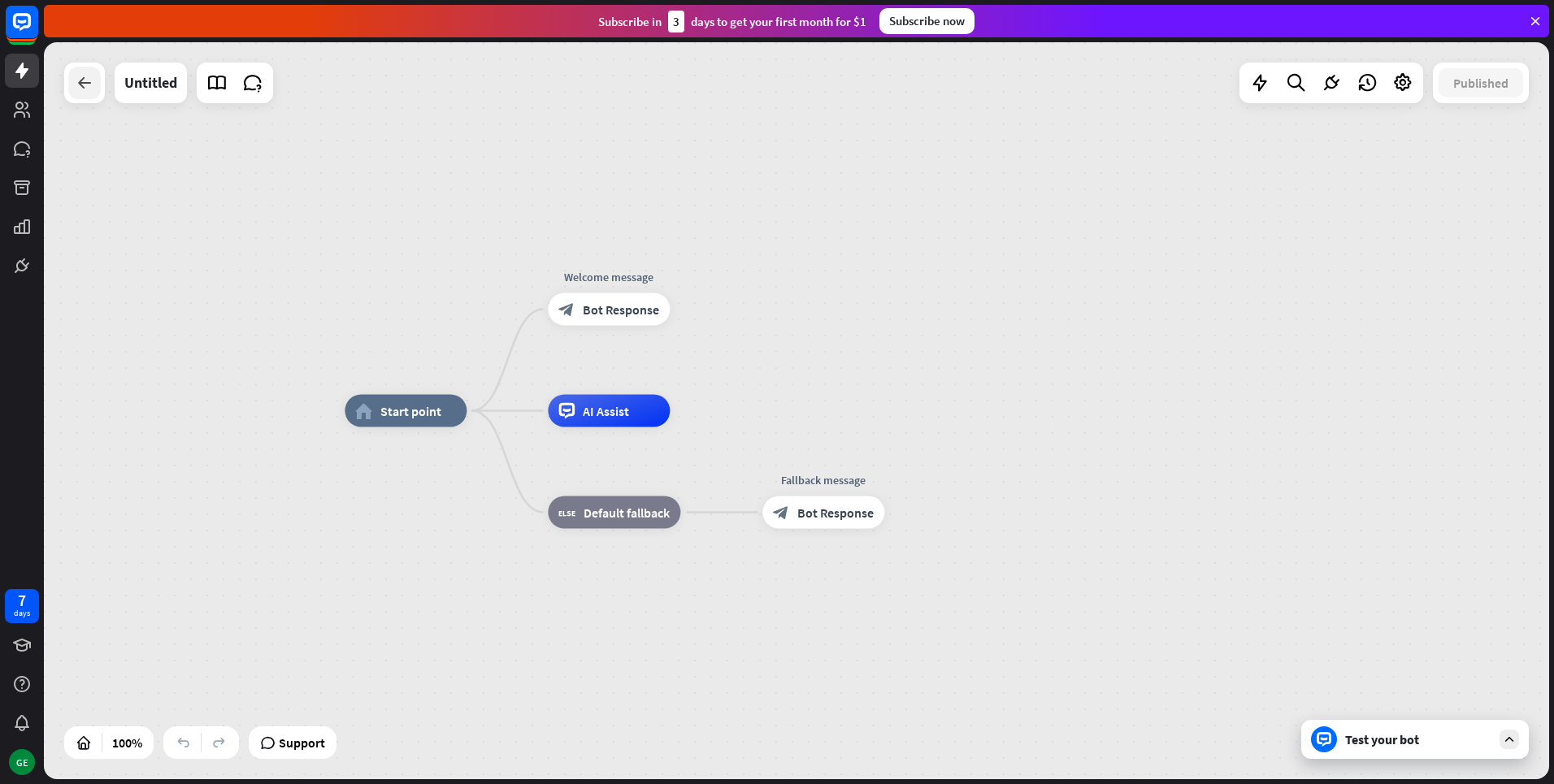
click at [71, 83] on div at bounding box center [84, 83] width 33 height 33
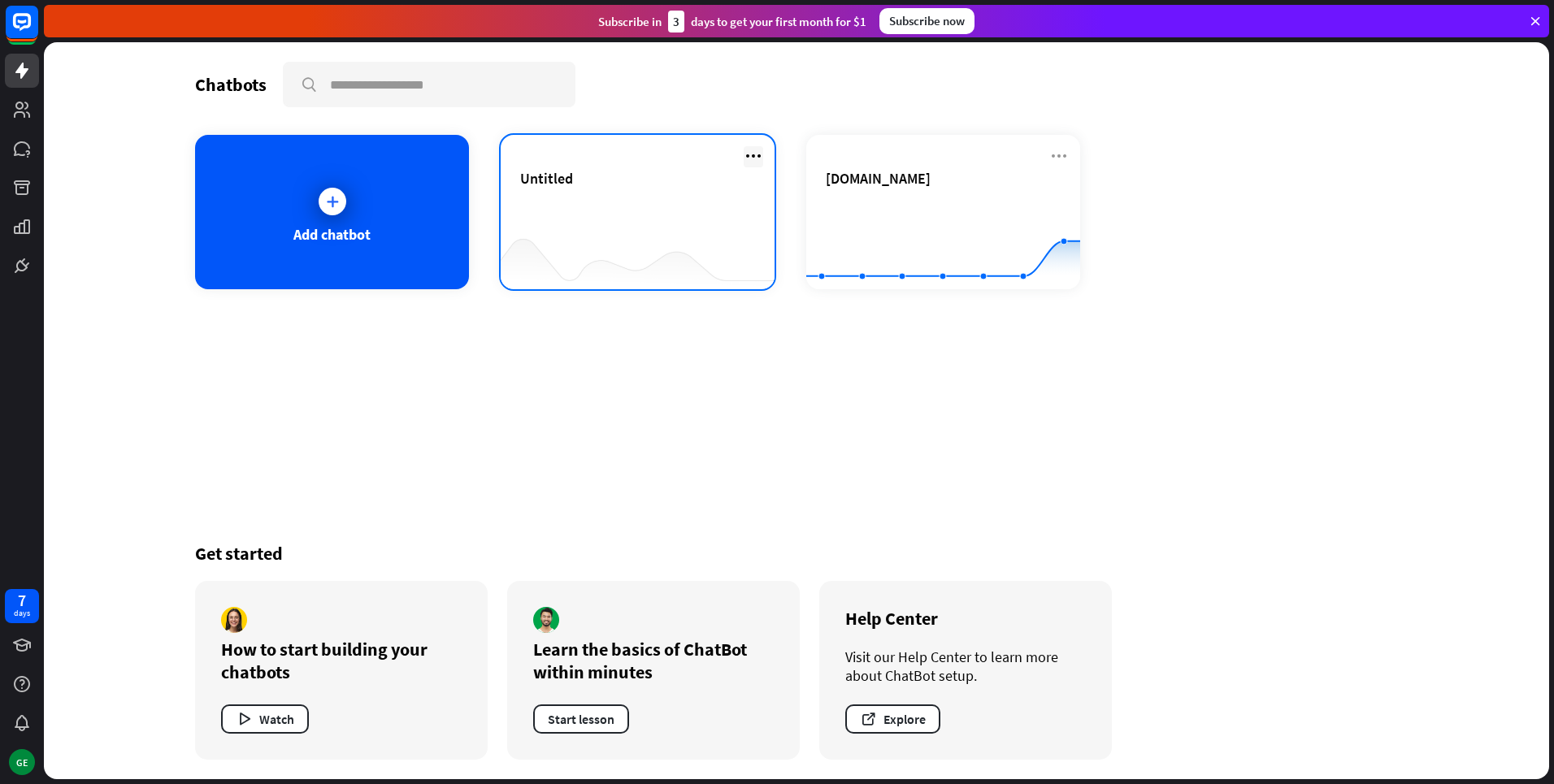
click at [745, 161] on icon at bounding box center [753, 156] width 20 height 20
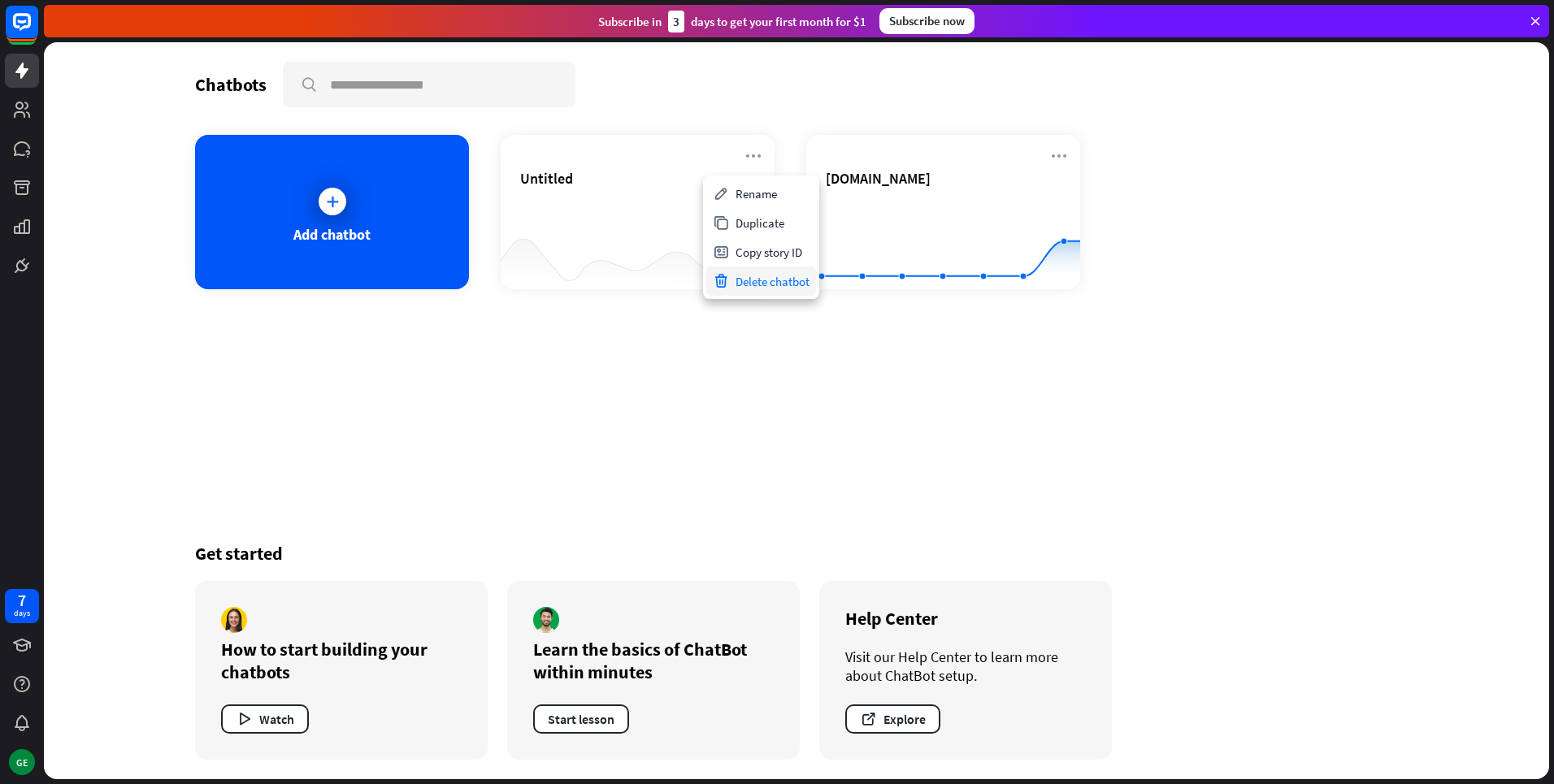
click at [769, 280] on div "Delete chatbot" at bounding box center [761, 281] width 109 height 29
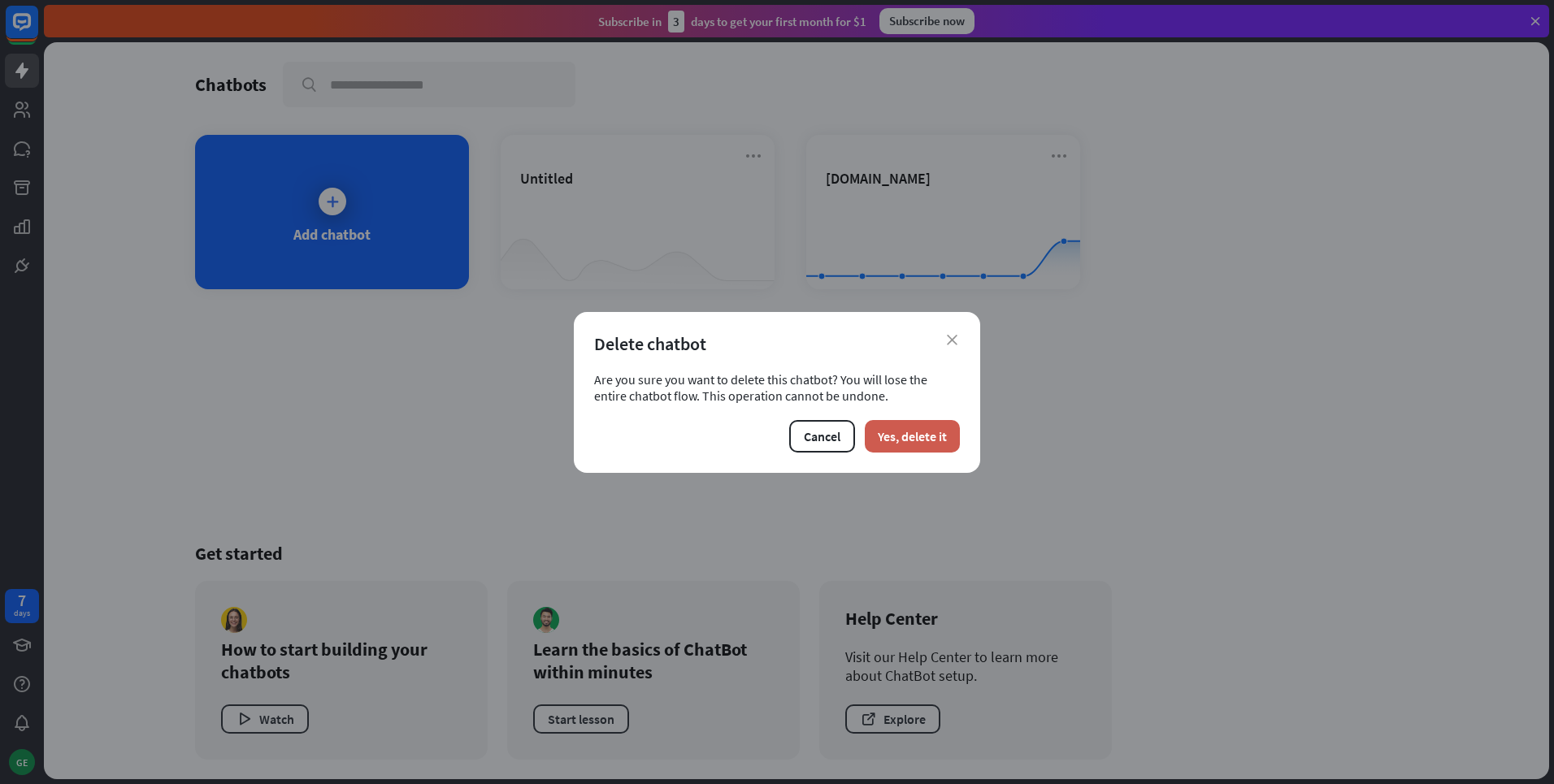
click at [914, 437] on button "Yes, delete it" at bounding box center [912, 437] width 95 height 33
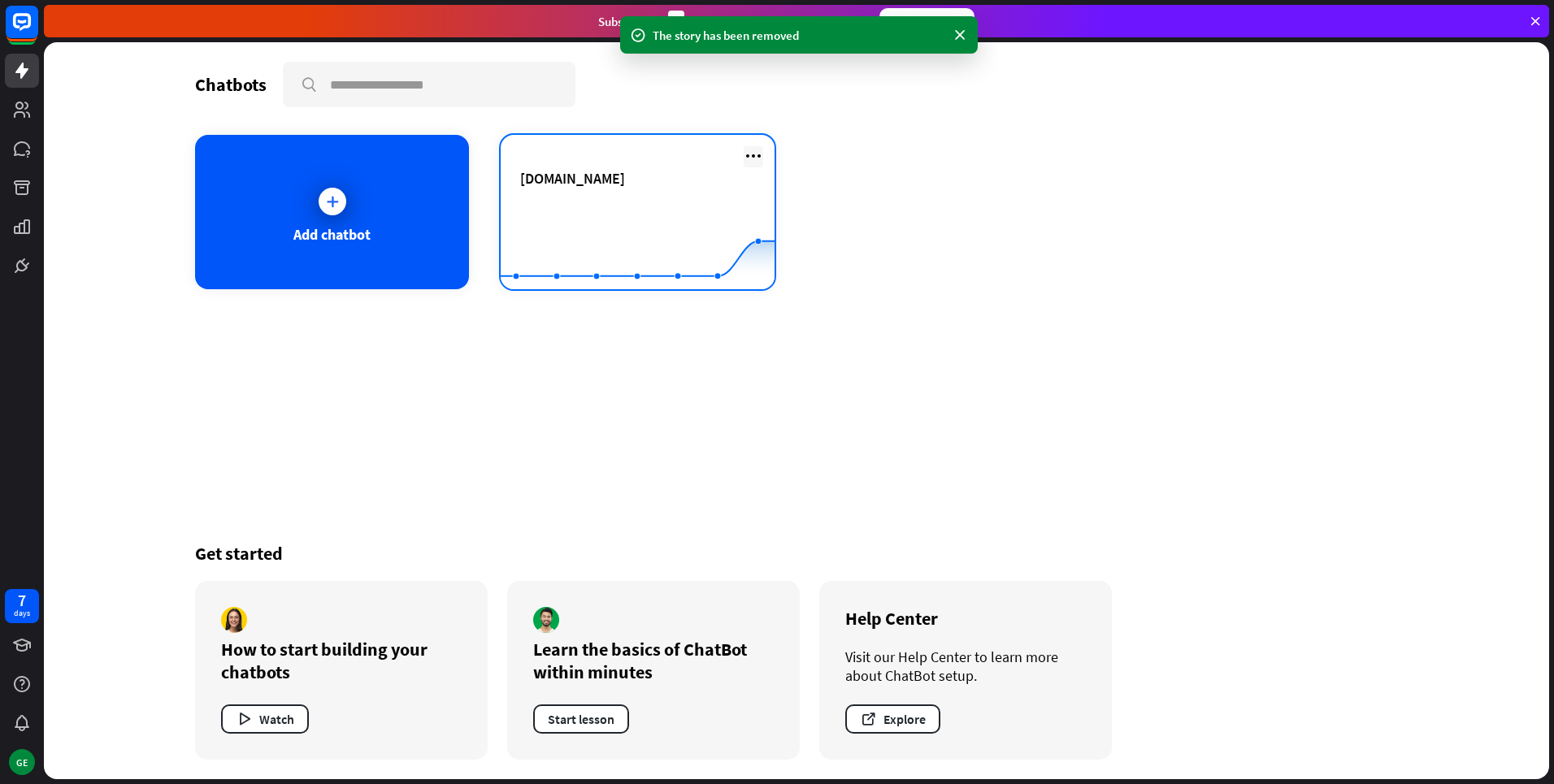
click at [754, 158] on icon at bounding box center [753, 156] width 20 height 20
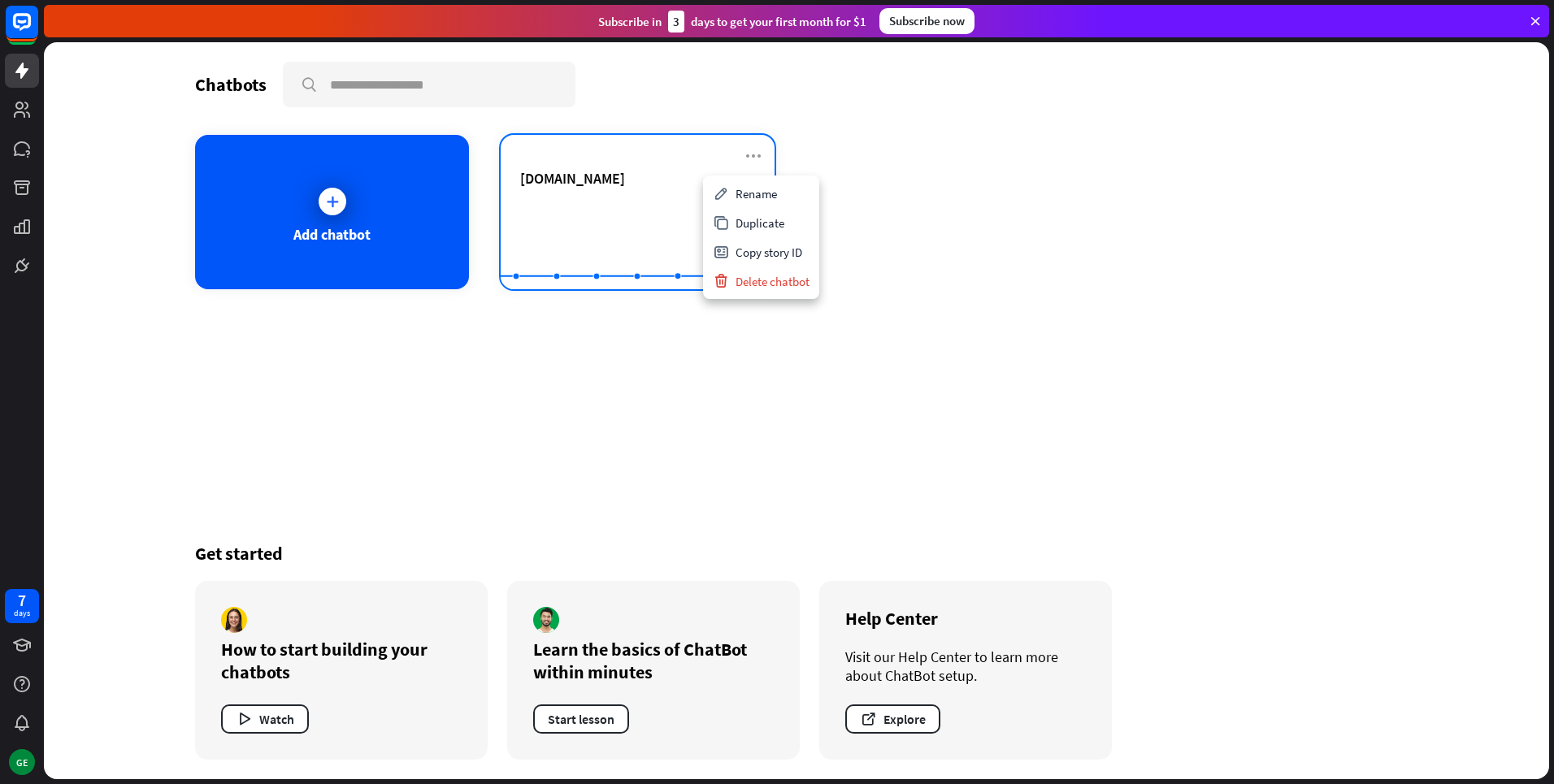
click at [704, 156] on div "[DOMAIN_NAME] Created with Highcharts 10.1.0 0 1 2" at bounding box center [638, 212] width 274 height 155
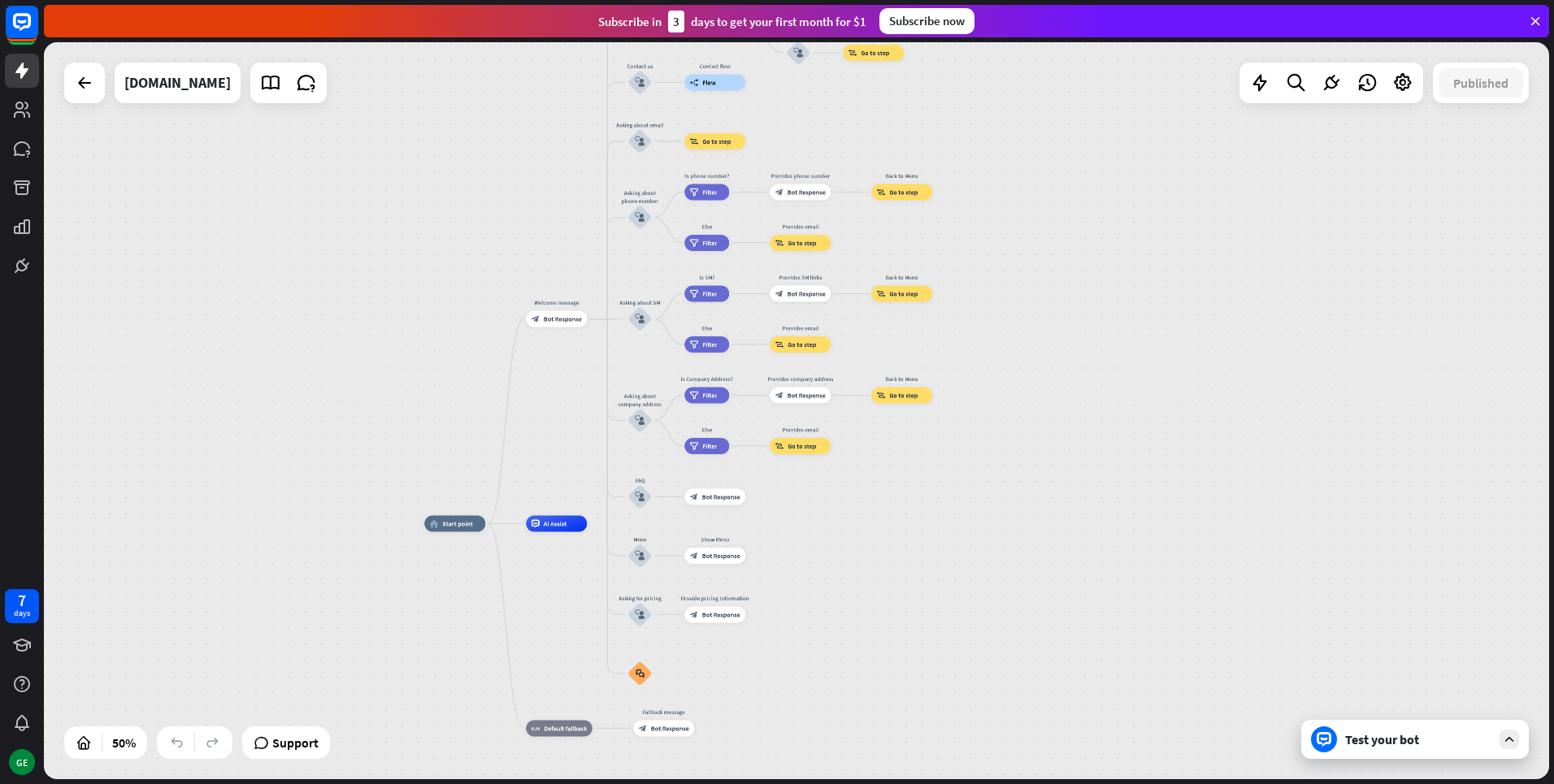
drag, startPoint x: 599, startPoint y: 277, endPoint x: 308, endPoint y: 477, distance: 353.1
click at [173, 528] on div "home_2 Start point Welcome message block_bot_response Bot Response About us blo…" at bounding box center [797, 411] width 1505 height 737
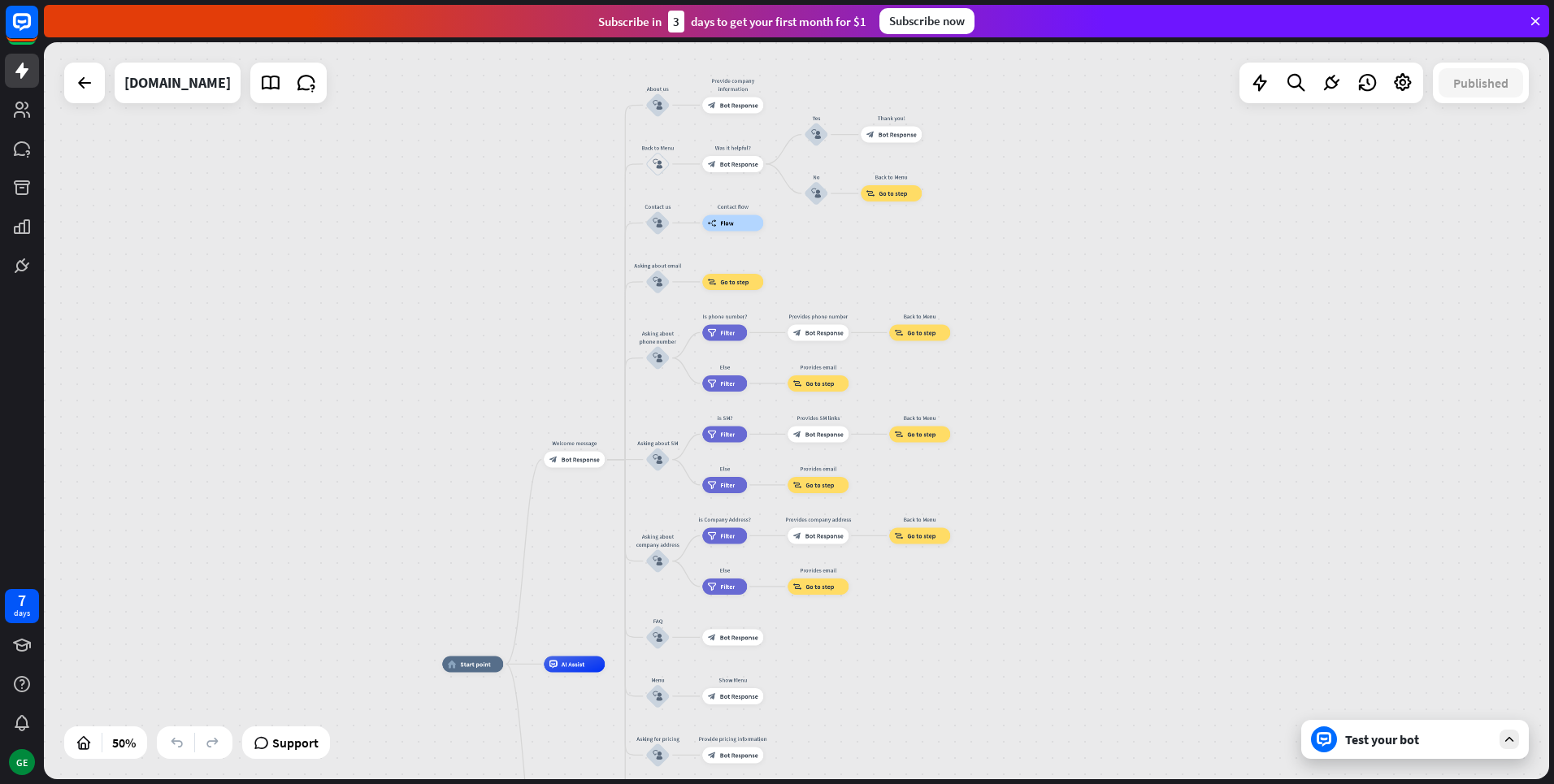
drag, startPoint x: 1265, startPoint y: 318, endPoint x: 1277, endPoint y: 460, distance: 142.5
click at [1277, 460] on div "home_2 Start point Welcome message block_bot_response Bot Response About us blo…" at bounding box center [797, 411] width 1505 height 737
click at [1398, 85] on icon at bounding box center [1402, 82] width 21 height 21
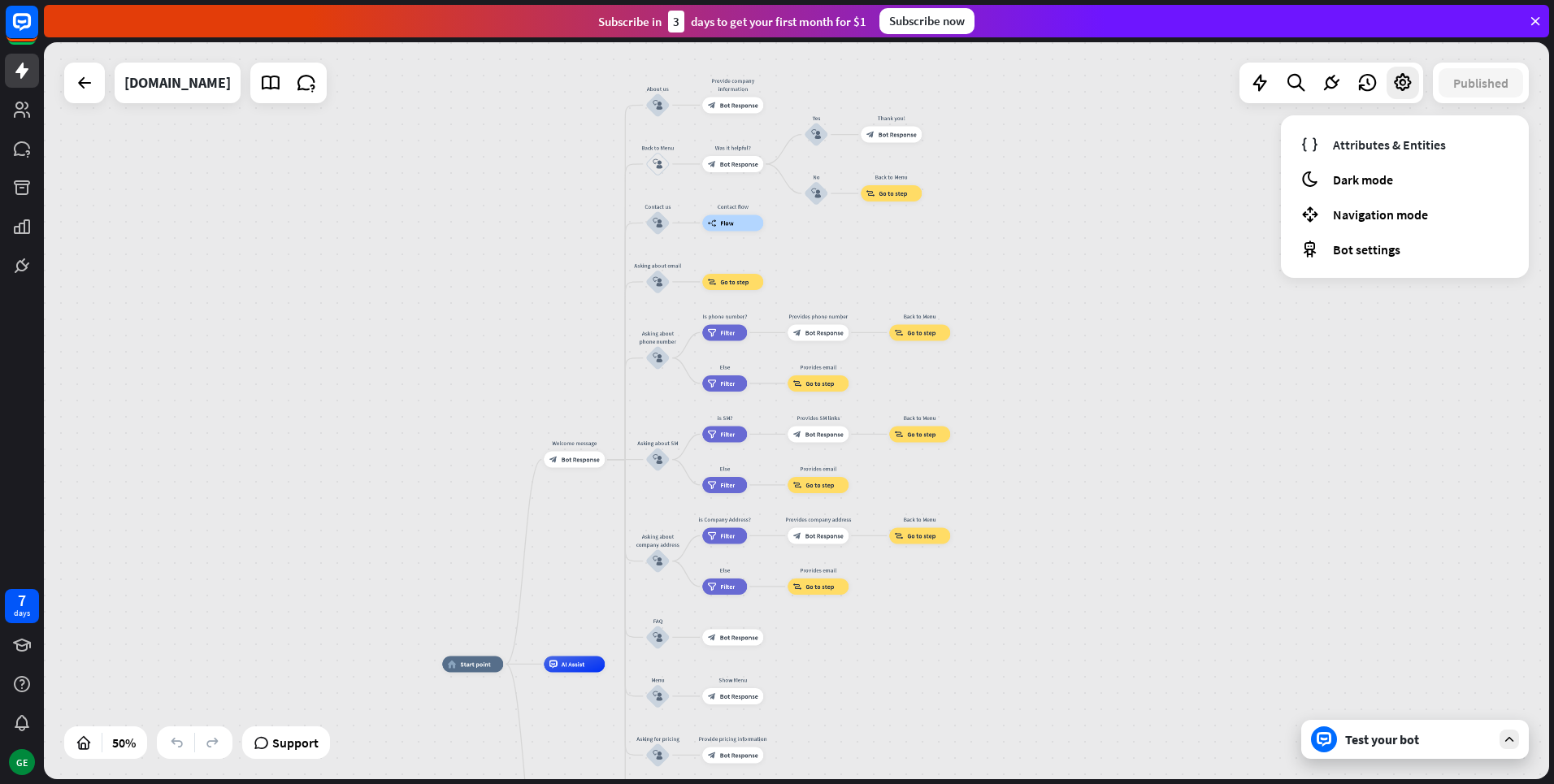
click at [1125, 188] on div "home_2 Start point Welcome message block_bot_response Bot Response About us blo…" at bounding box center [797, 411] width 1505 height 737
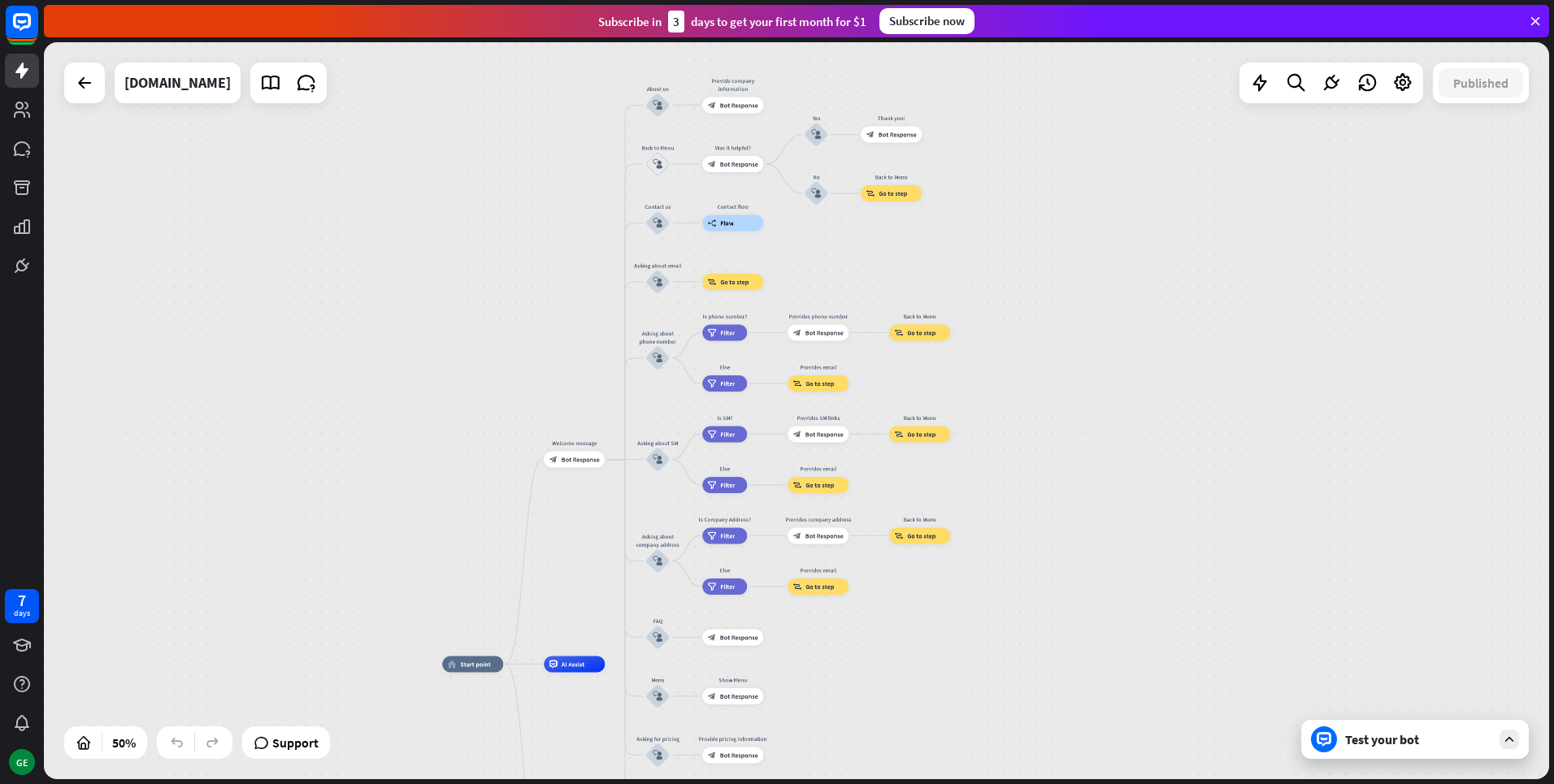
click at [1389, 742] on div "Test your bot" at bounding box center [1418, 740] width 147 height 16
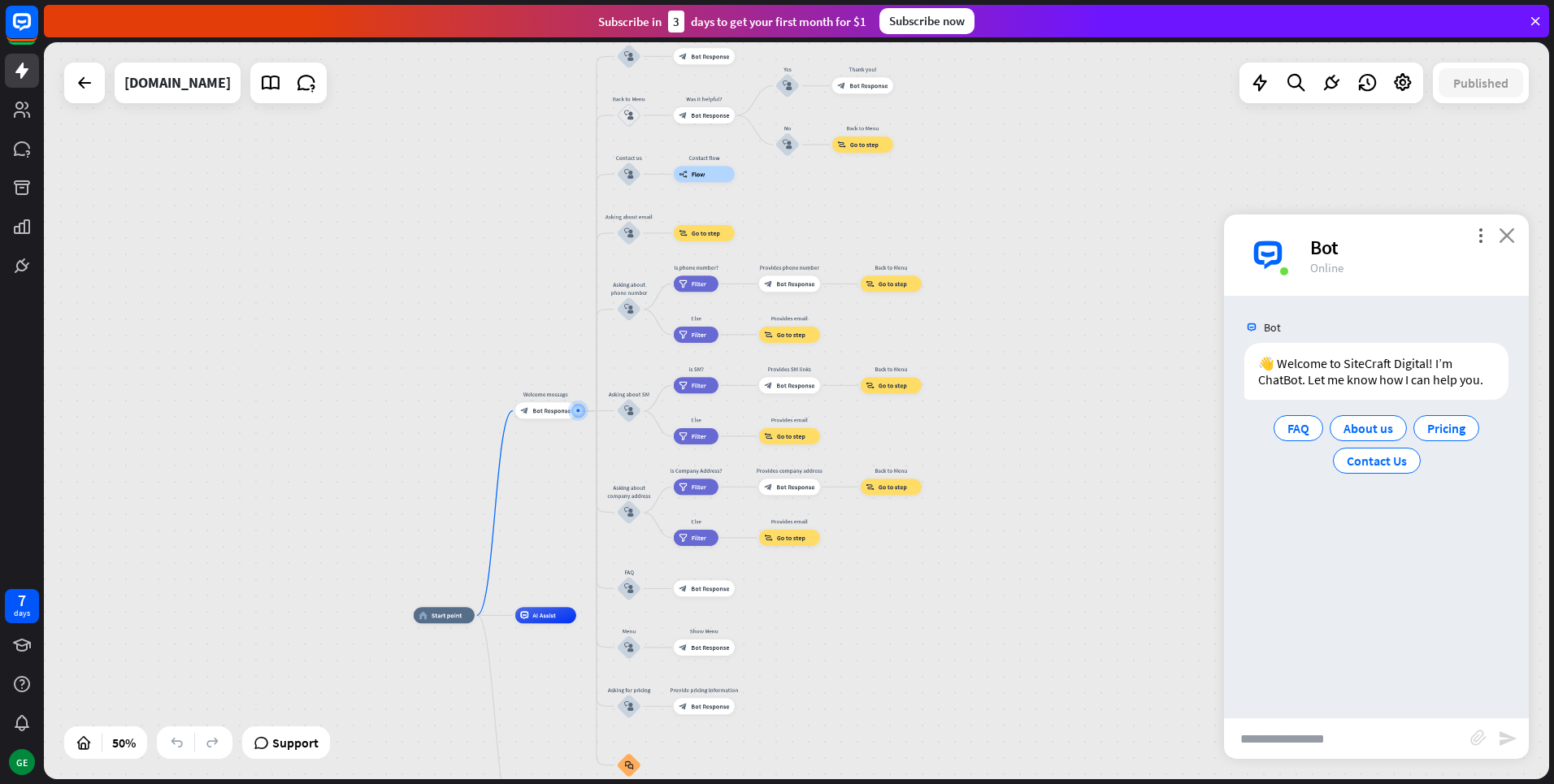
click at [1511, 235] on icon "close" at bounding box center [1507, 235] width 16 height 15
